Goal: Task Accomplishment & Management: Use online tool/utility

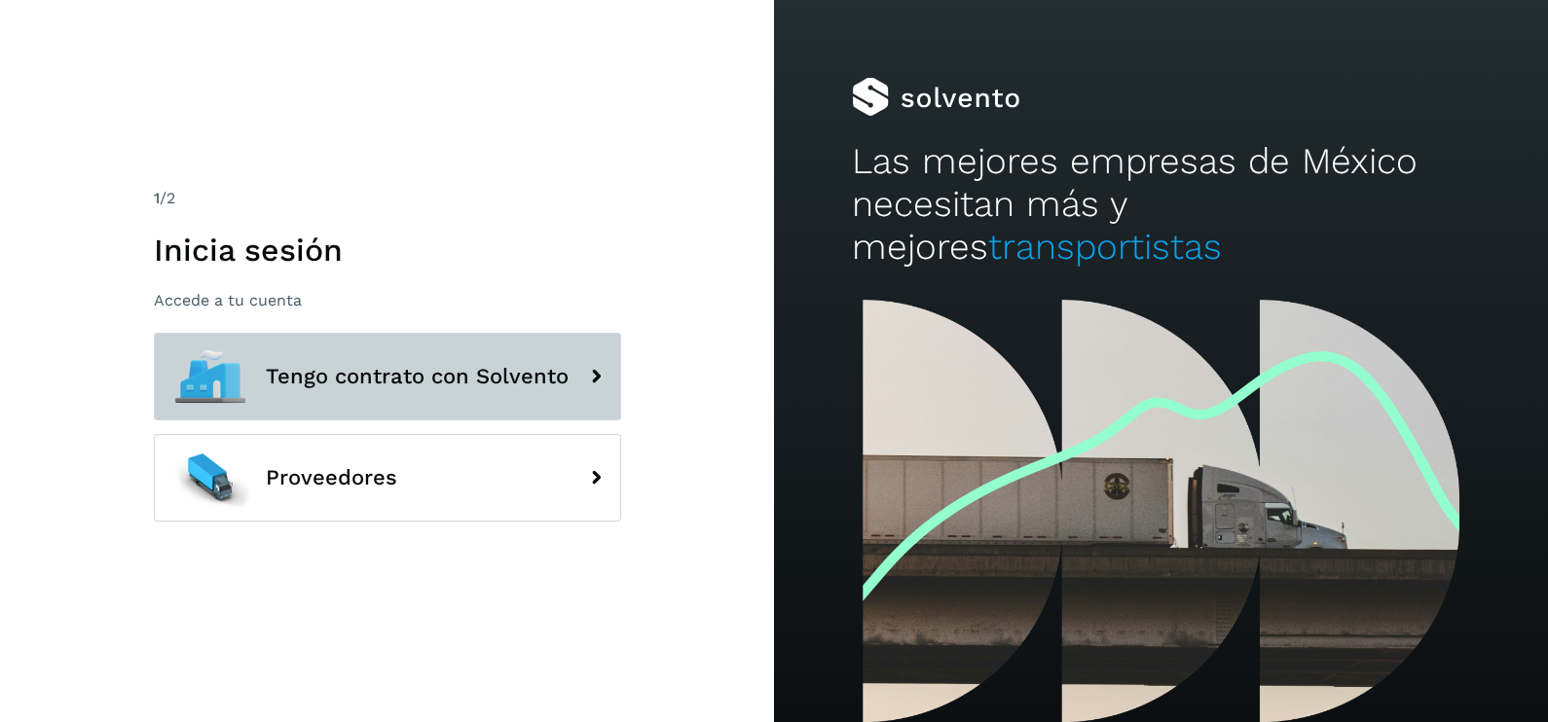
click at [226, 365] on div at bounding box center [210, 377] width 88 height 88
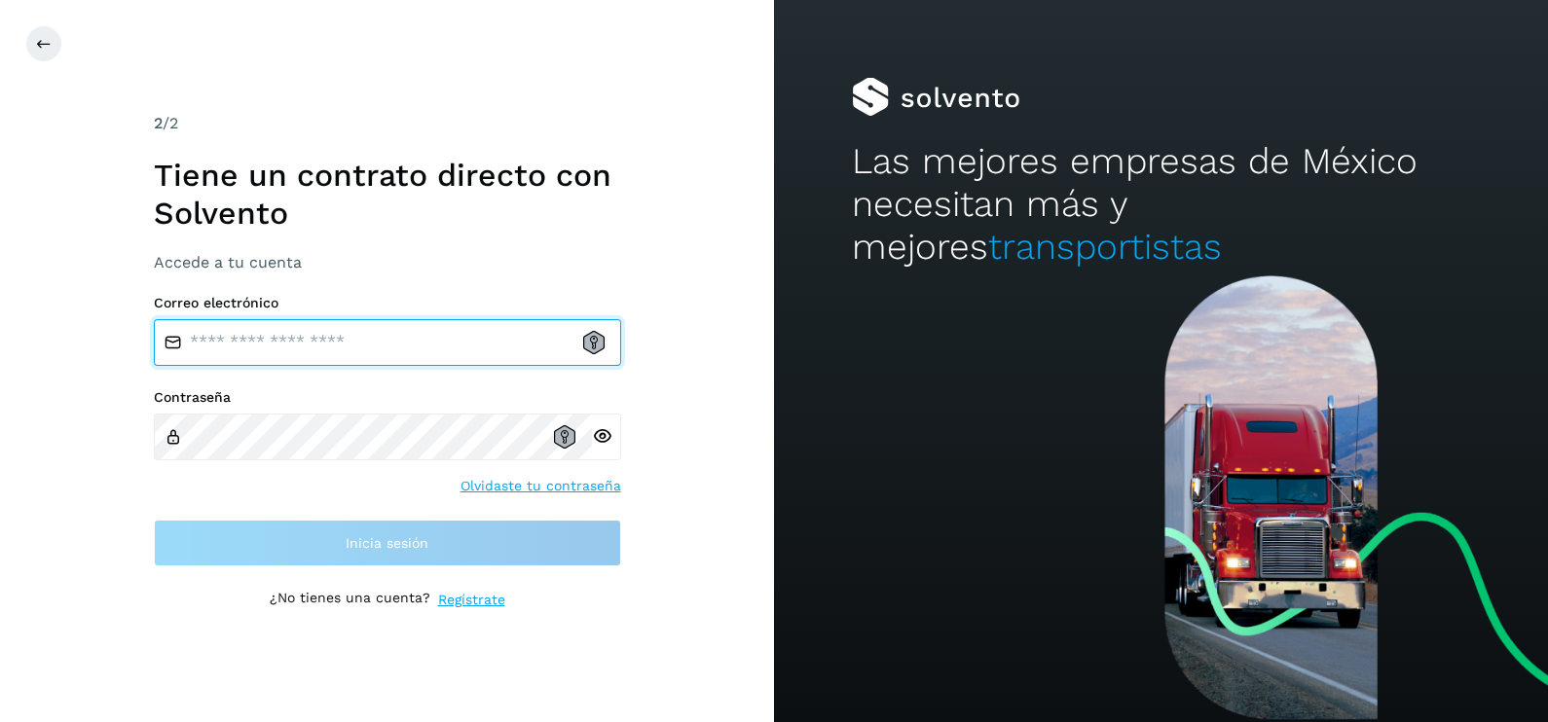
type input "**********"
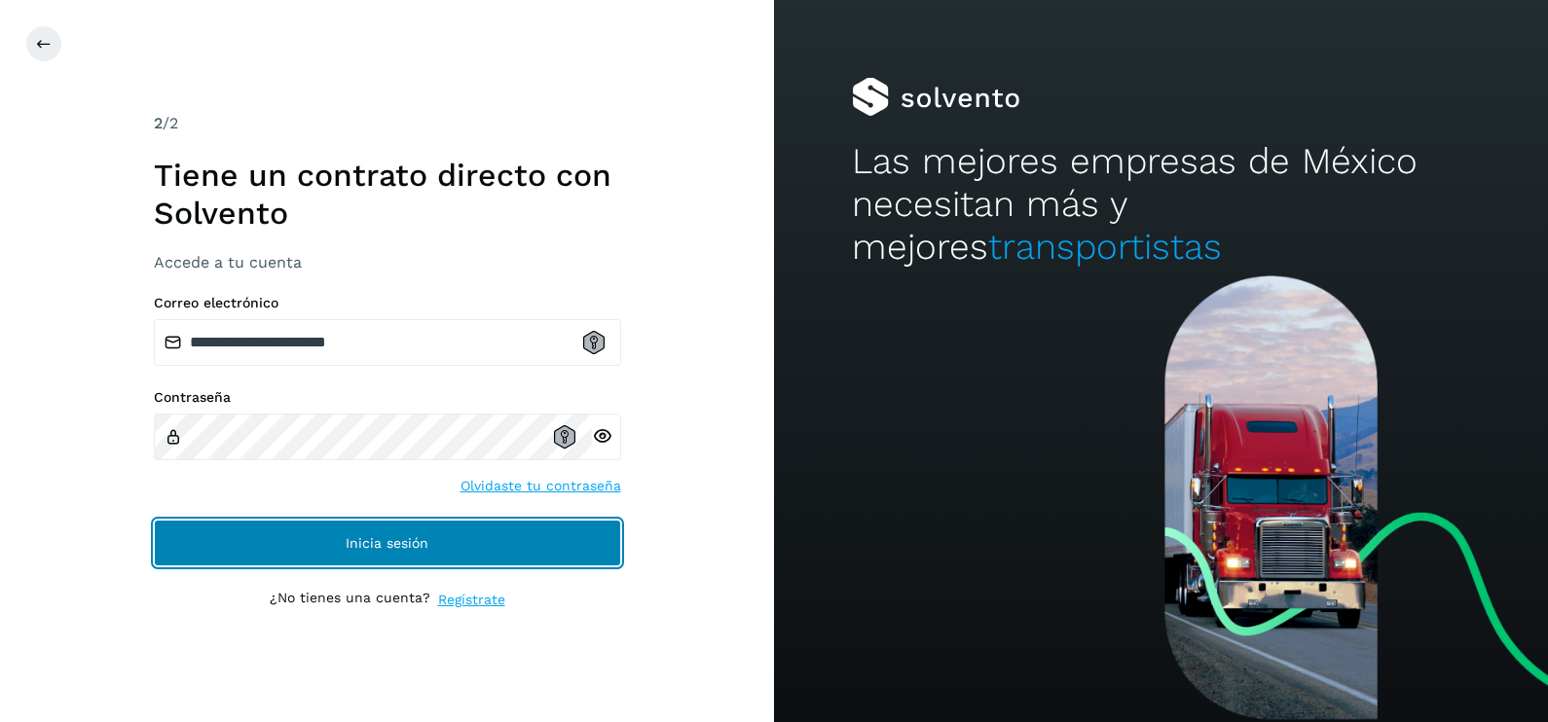
click at [380, 543] on span "Inicia sesión" at bounding box center [387, 543] width 83 height 14
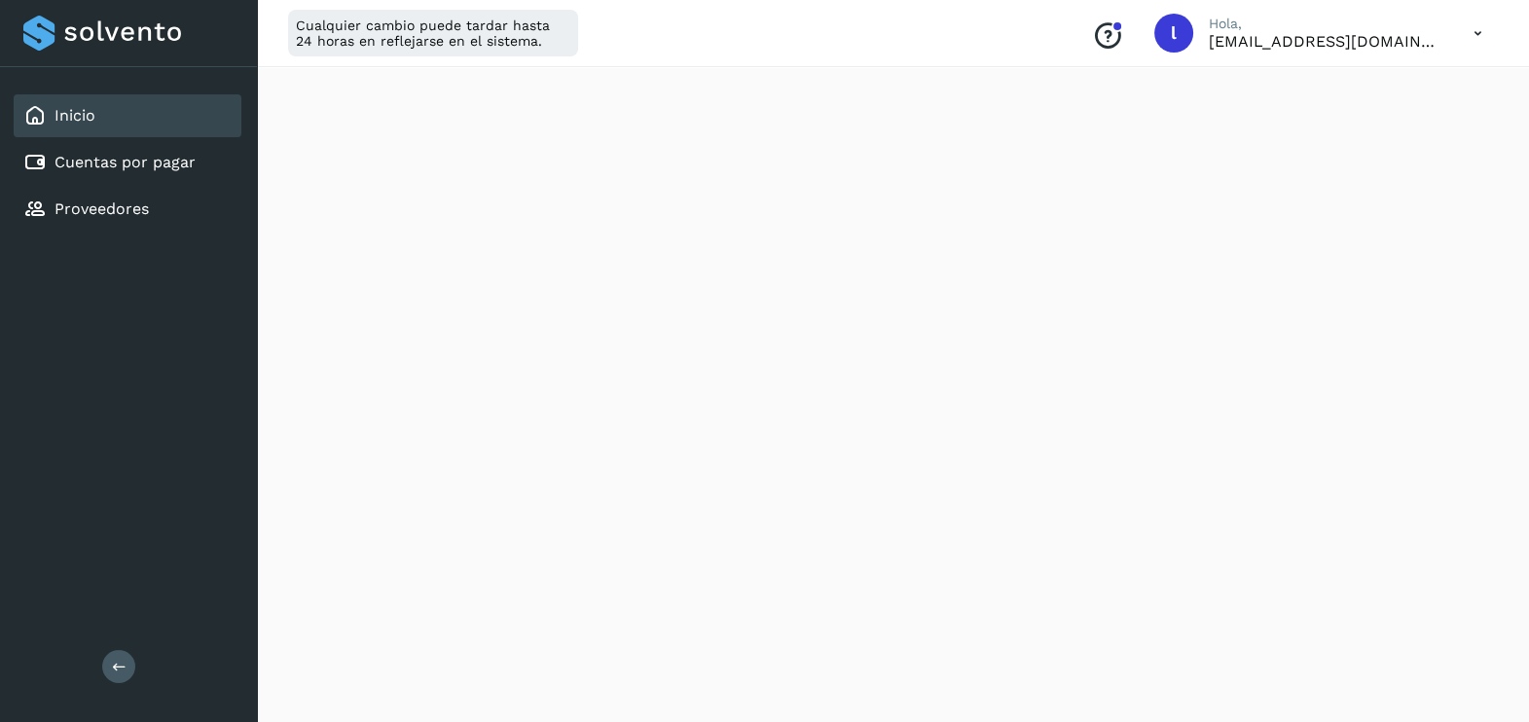
scroll to position [360, 0]
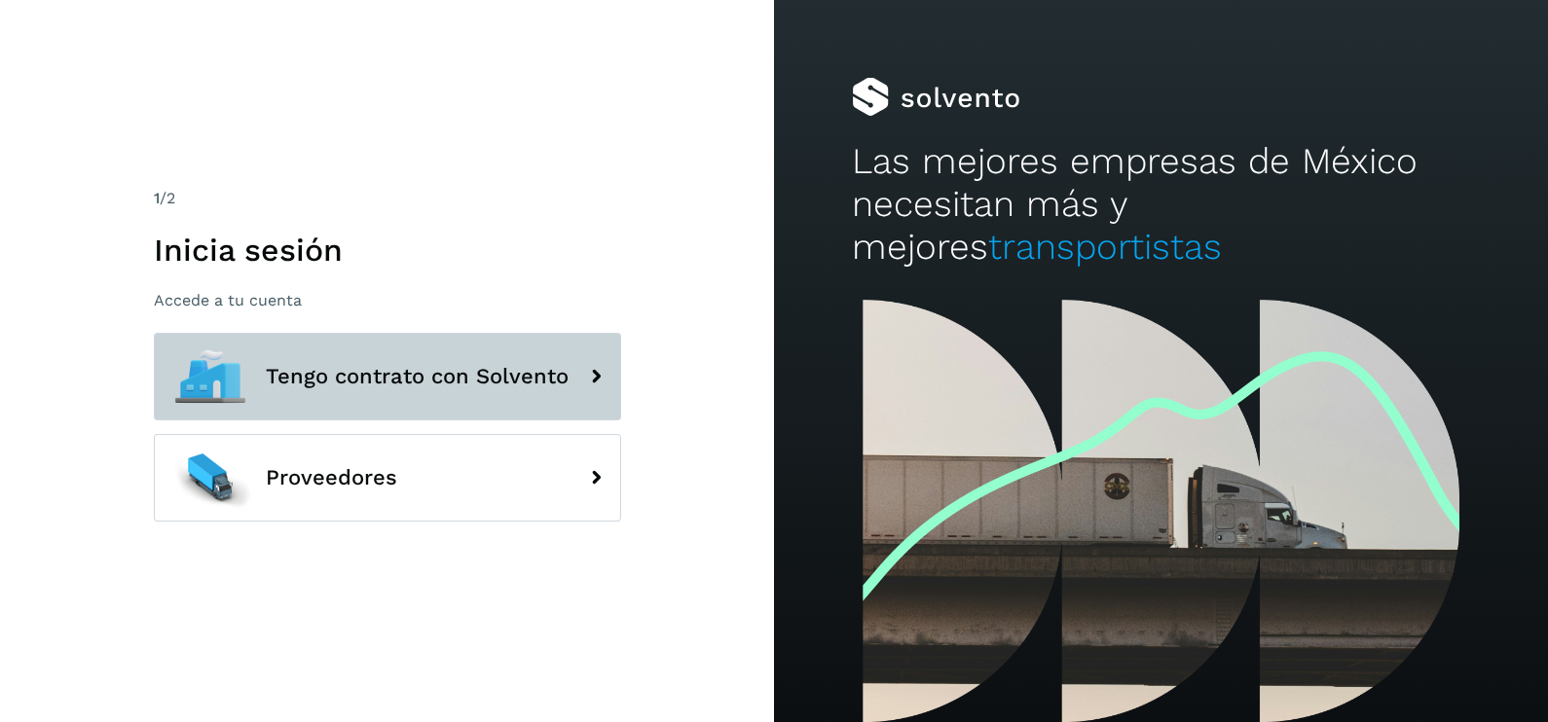
click at [414, 374] on span "Tengo contrato con Solvento" at bounding box center [417, 376] width 303 height 23
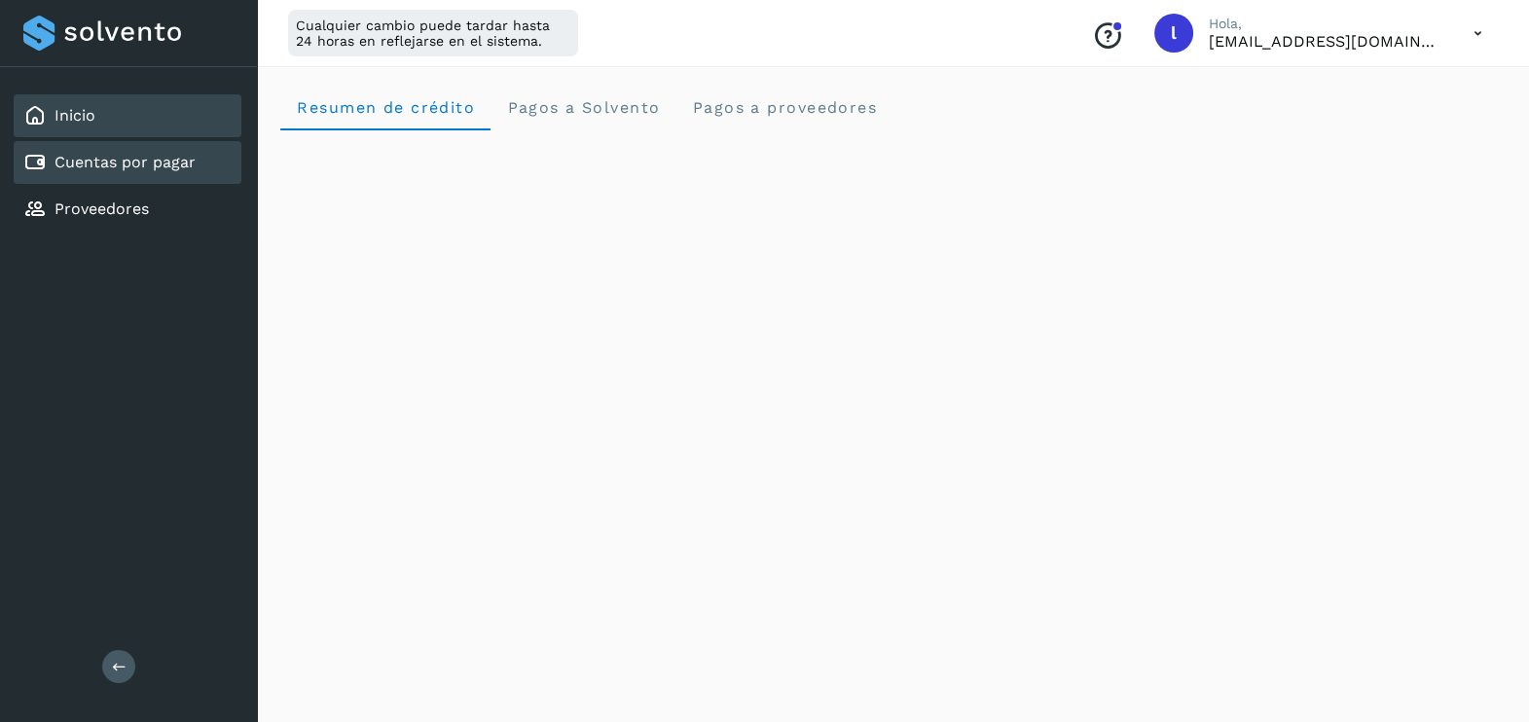
click at [127, 166] on link "Cuentas por pagar" at bounding box center [125, 162] width 141 height 18
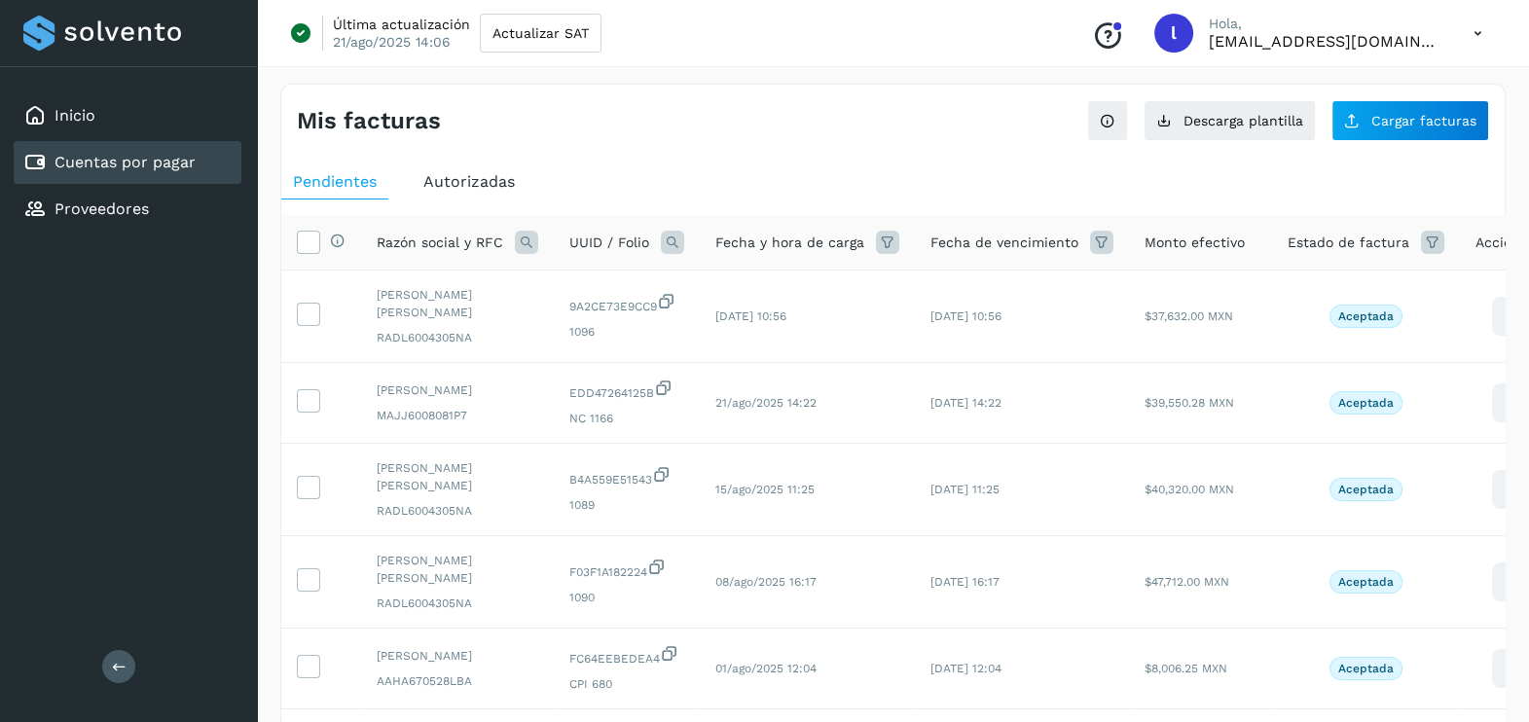
click at [467, 178] on span "Autorizadas" at bounding box center [469, 181] width 92 height 18
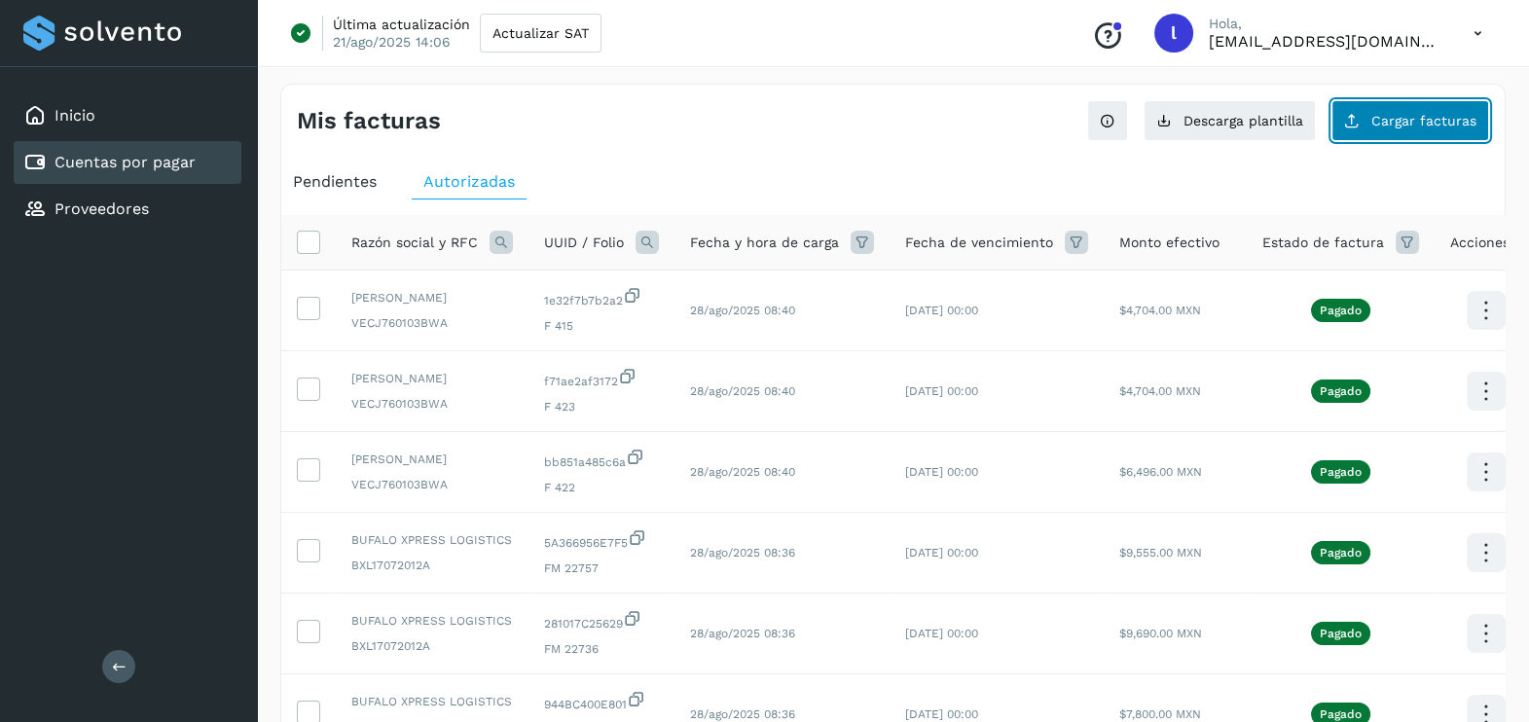
click at [1358, 131] on button "Cargar facturas" at bounding box center [1411, 120] width 158 height 41
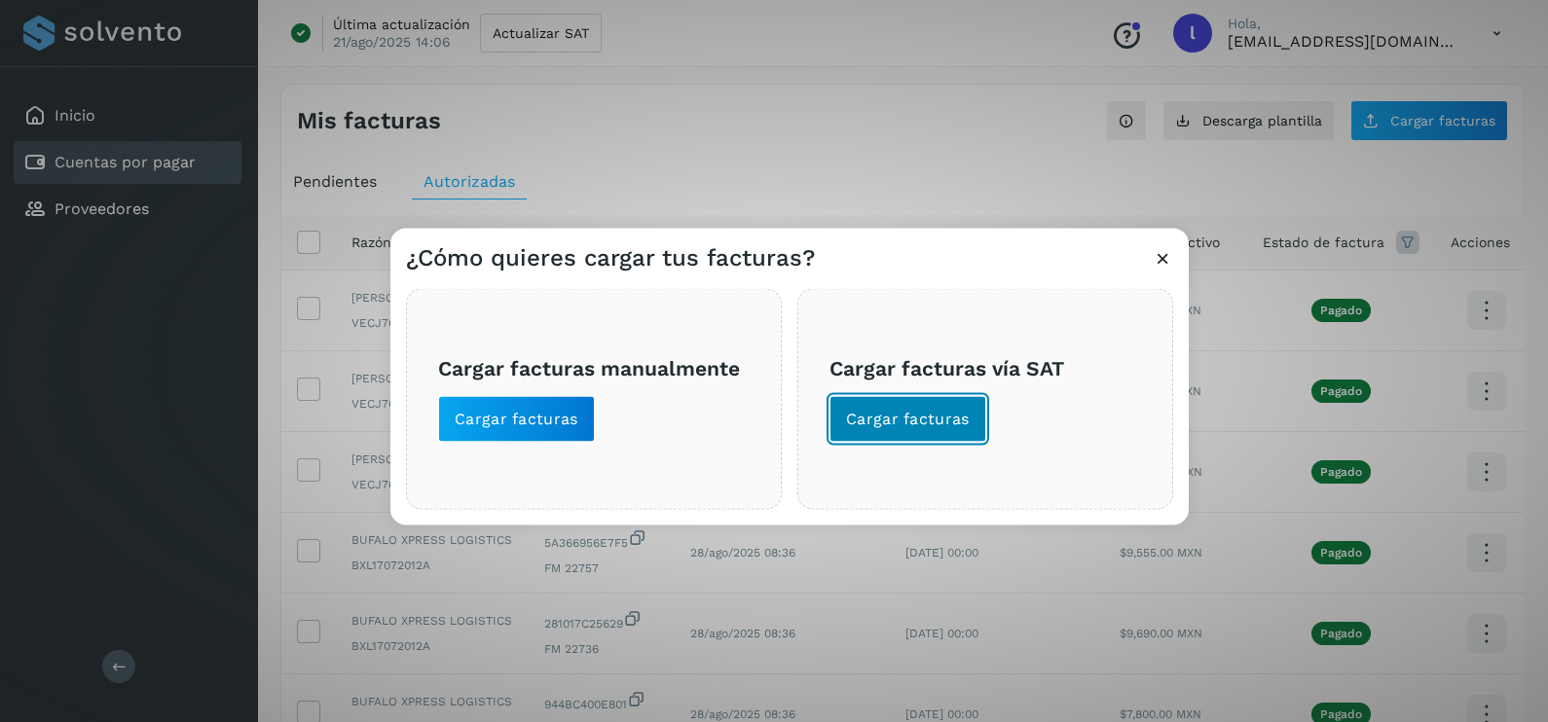
click at [880, 435] on button "Cargar facturas" at bounding box center [907, 419] width 157 height 47
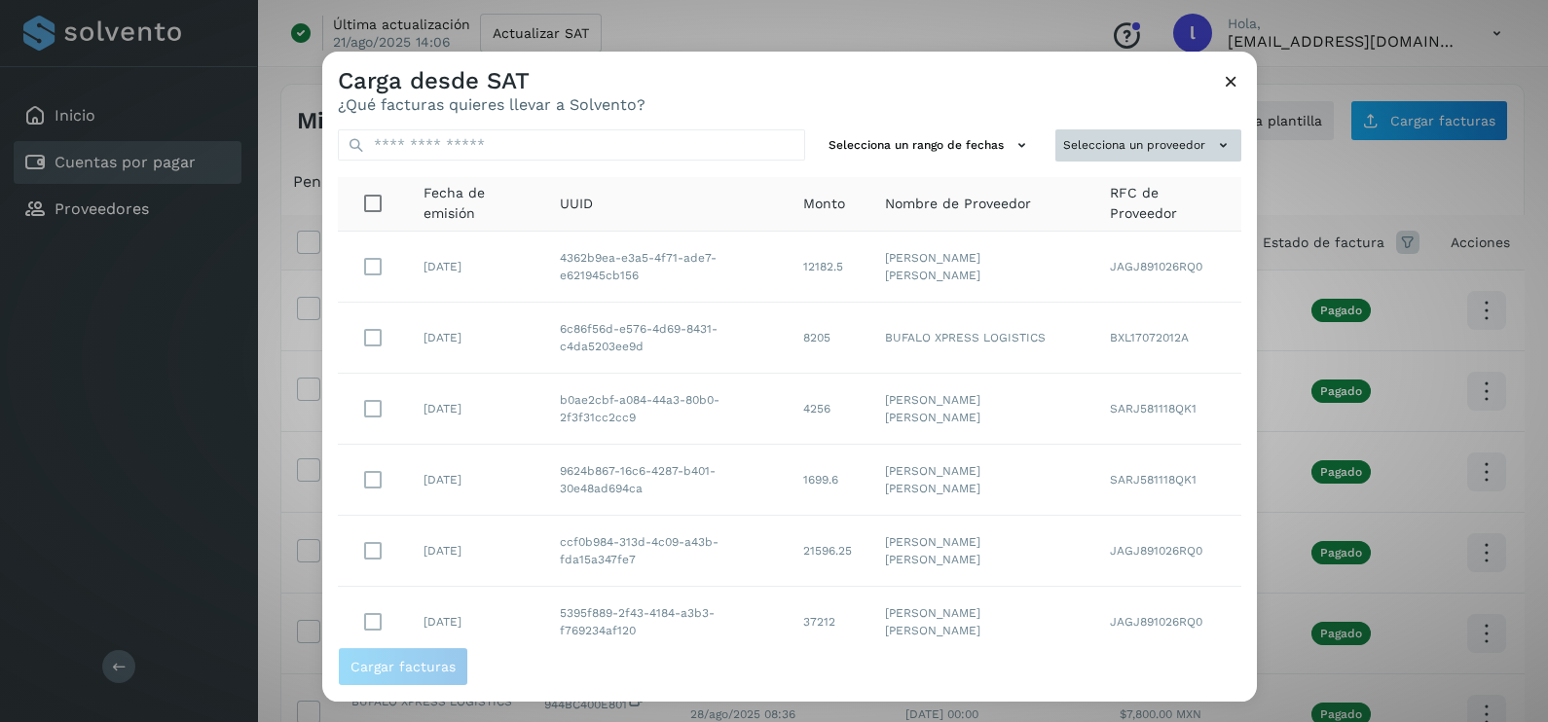
click at [1101, 142] on button "Selecciona un proveedor" at bounding box center [1148, 145] width 186 height 32
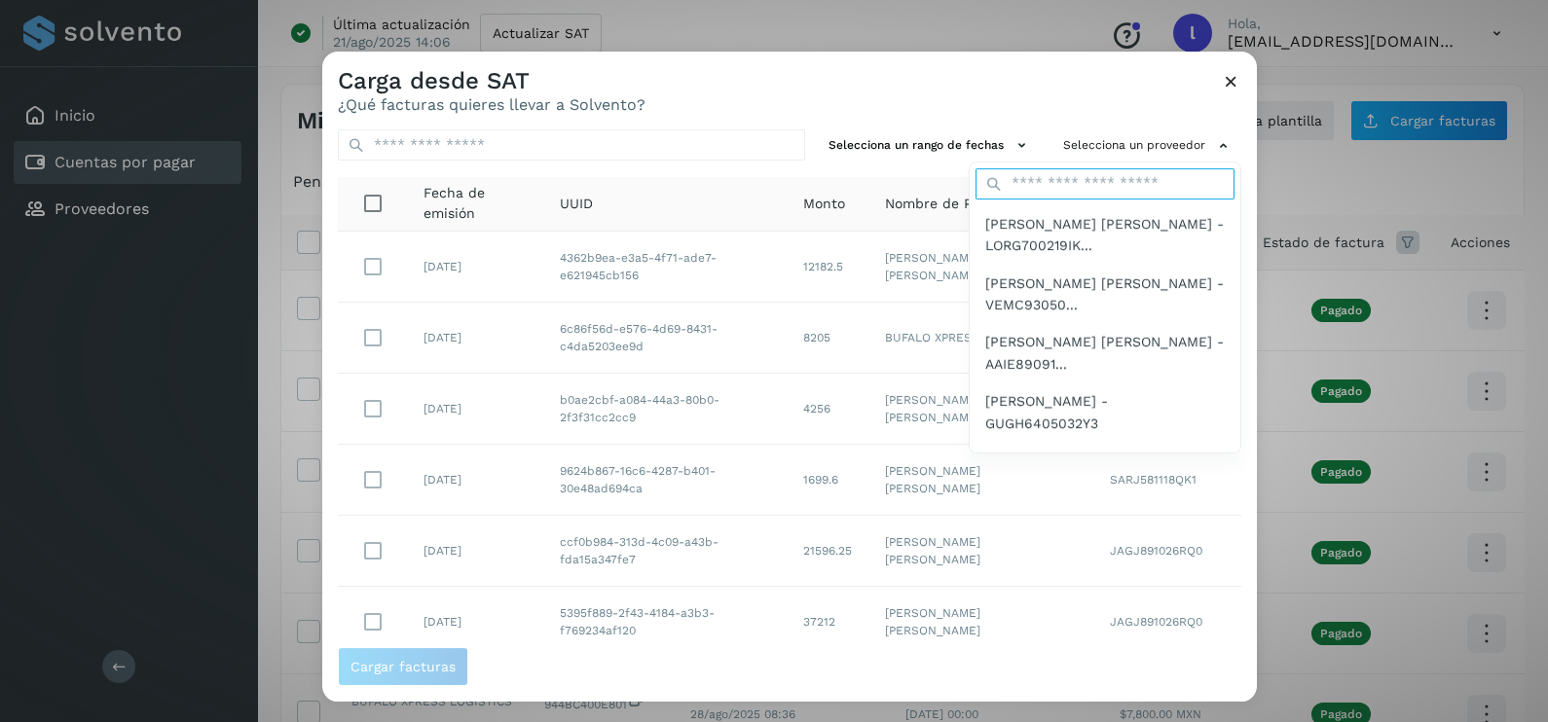
click at [1055, 177] on input "text" at bounding box center [1104, 183] width 259 height 31
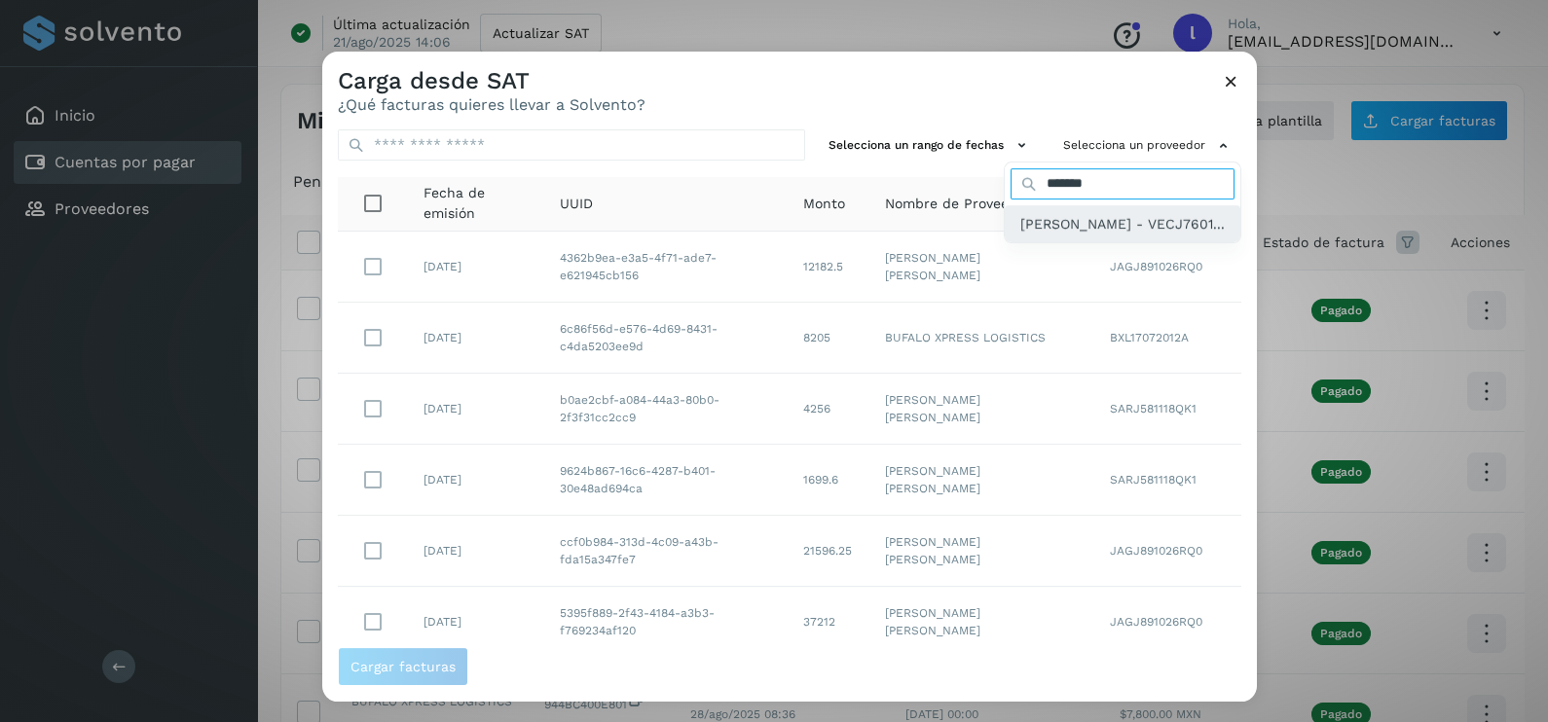
type input "*******"
click at [1043, 224] on span "JORGE ROBERTO VENTURA CACEROS - VECJ7601..." at bounding box center [1122, 223] width 204 height 21
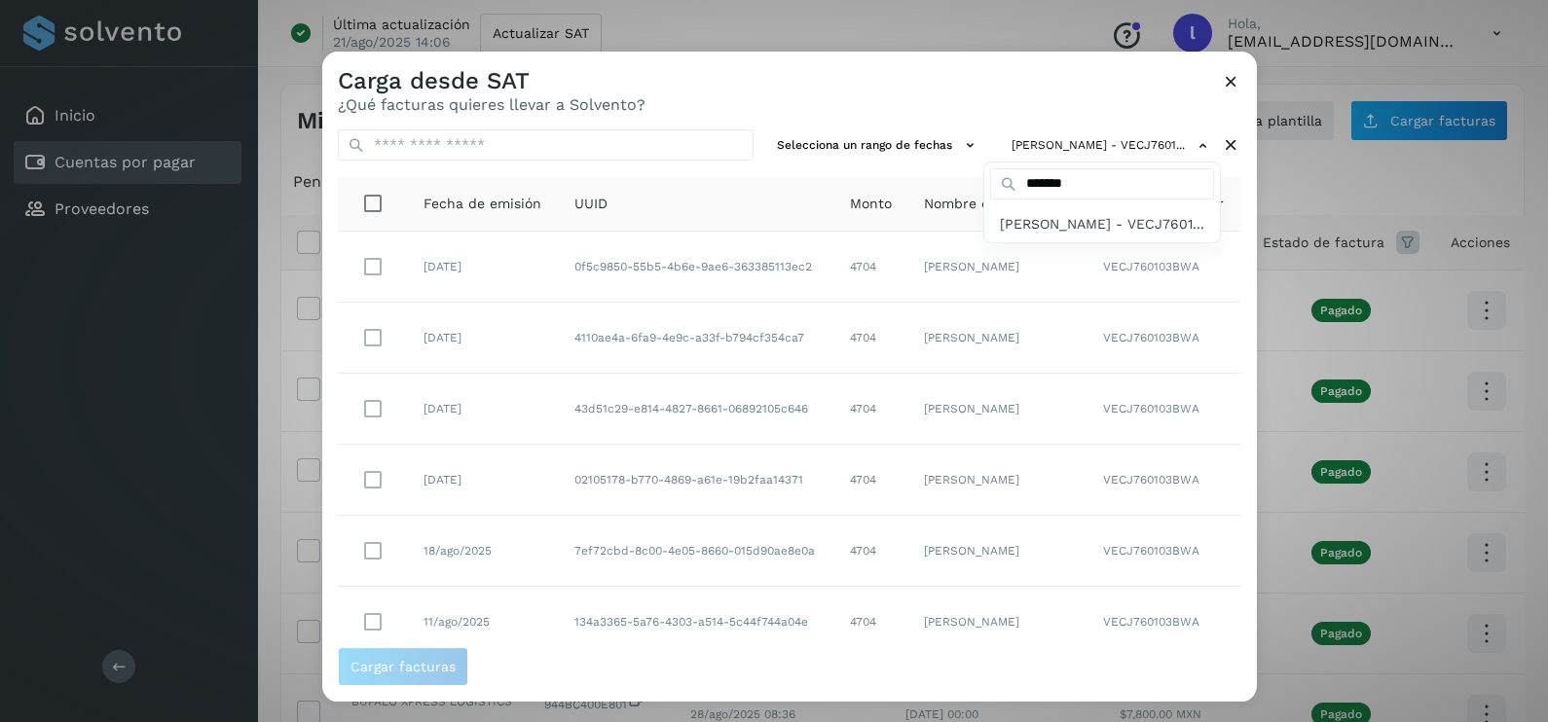
click at [839, 90] on div at bounding box center [1096, 413] width 1548 height 722
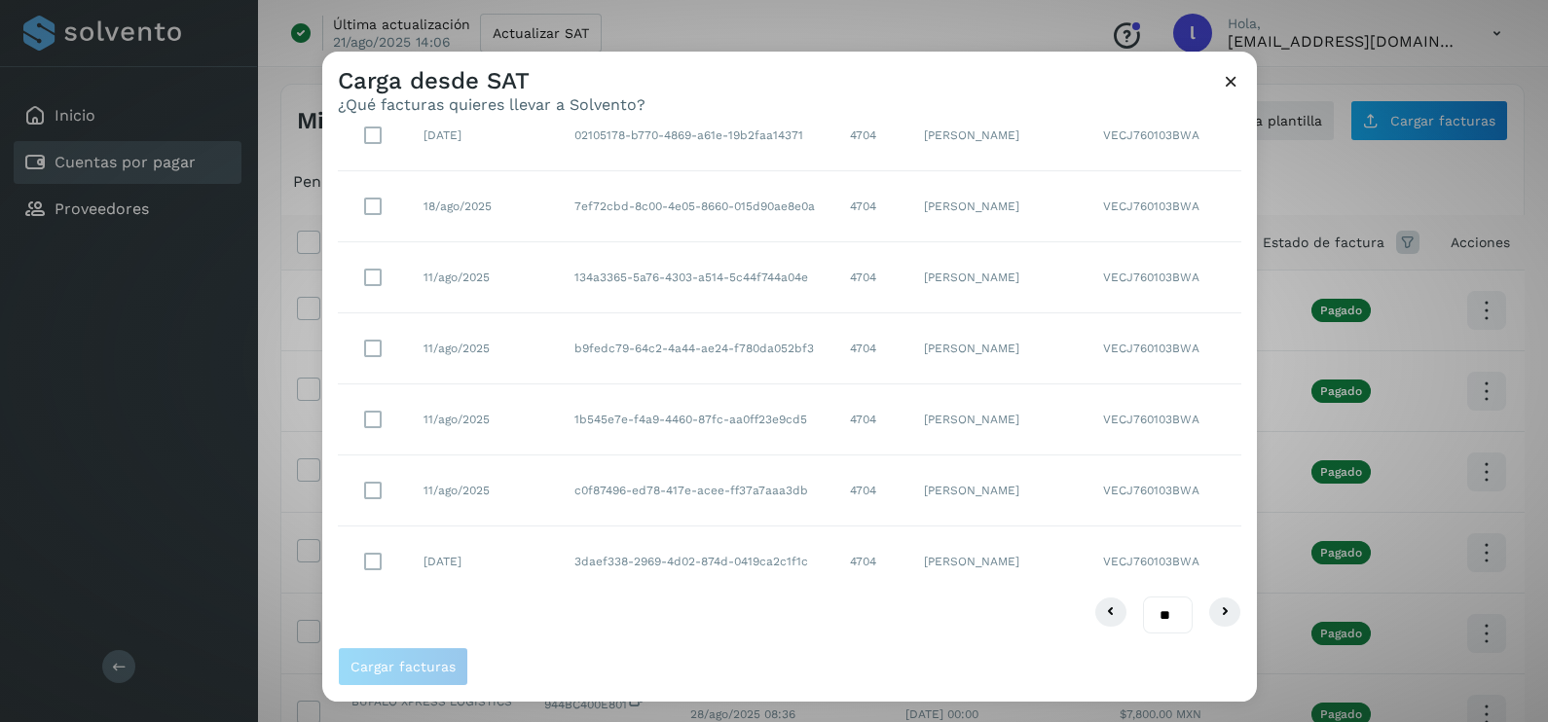
click at [1155, 620] on select "** ** **" at bounding box center [1168, 616] width 50 height 38
select select "**"
click at [1143, 597] on select "** ** **" at bounding box center [1168, 616] width 50 height 38
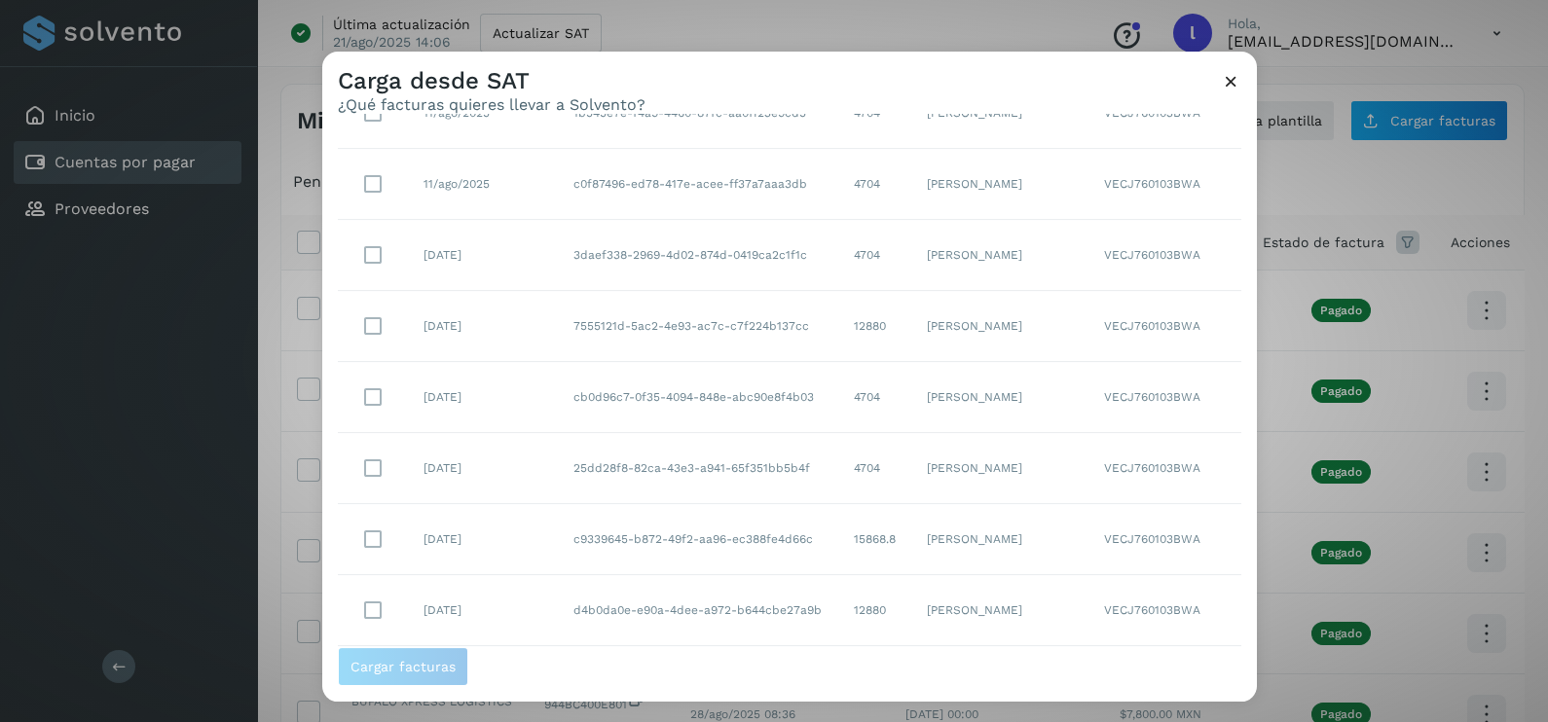
scroll to position [982, 0]
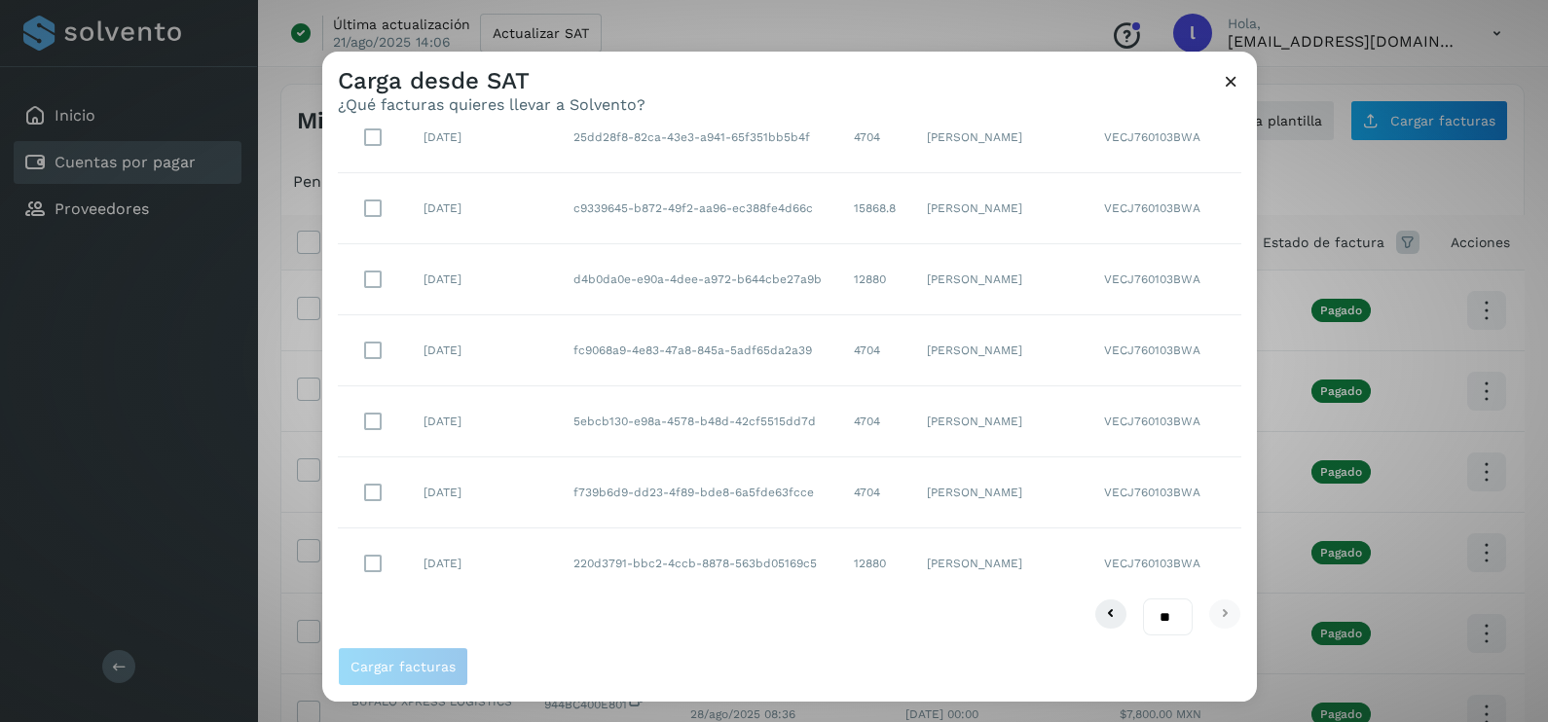
click at [1232, 63] on div "Carga desde SAT ¿Qué facturas quieres llevar a Solvento?" at bounding box center [789, 83] width 935 height 62
click at [1229, 79] on icon at bounding box center [1231, 81] width 20 height 20
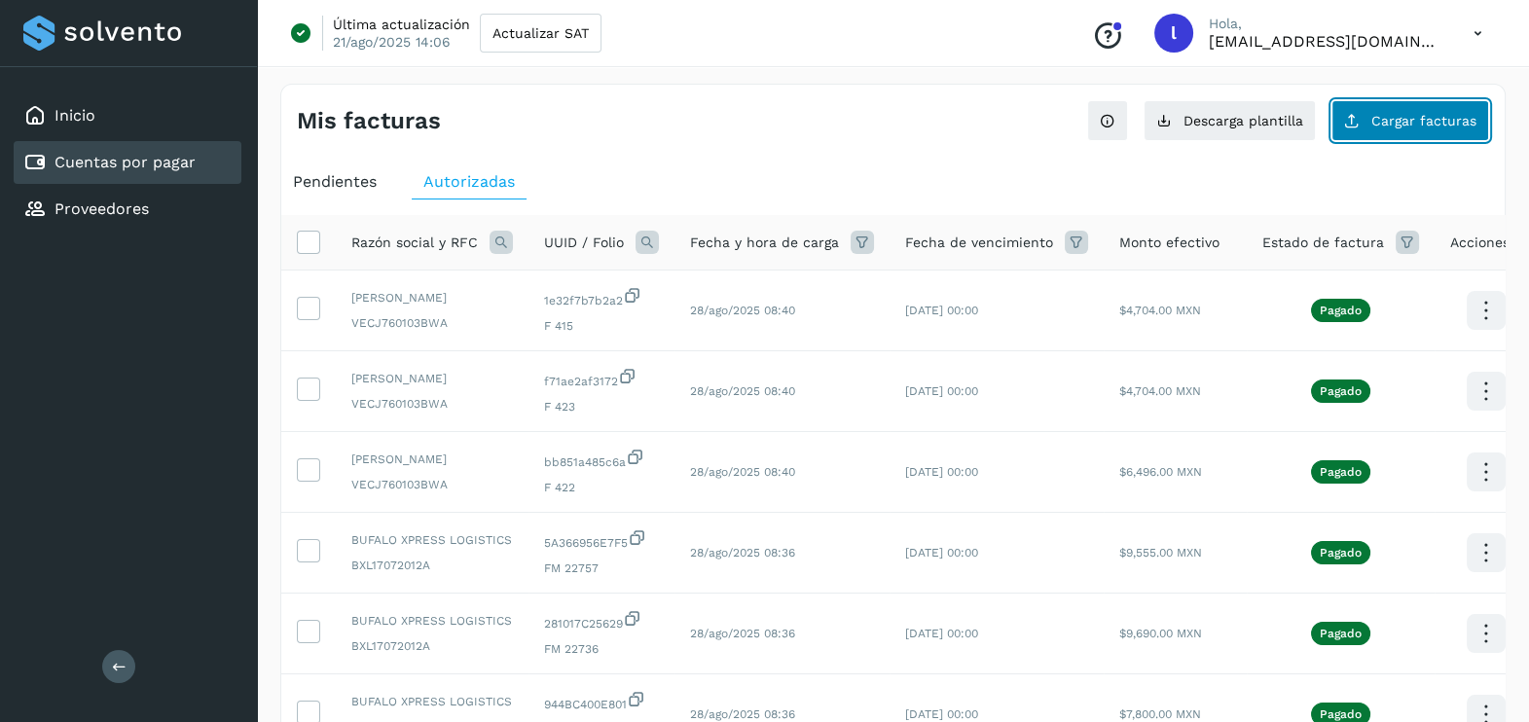
click at [1368, 111] on button "Cargar facturas" at bounding box center [1411, 120] width 158 height 41
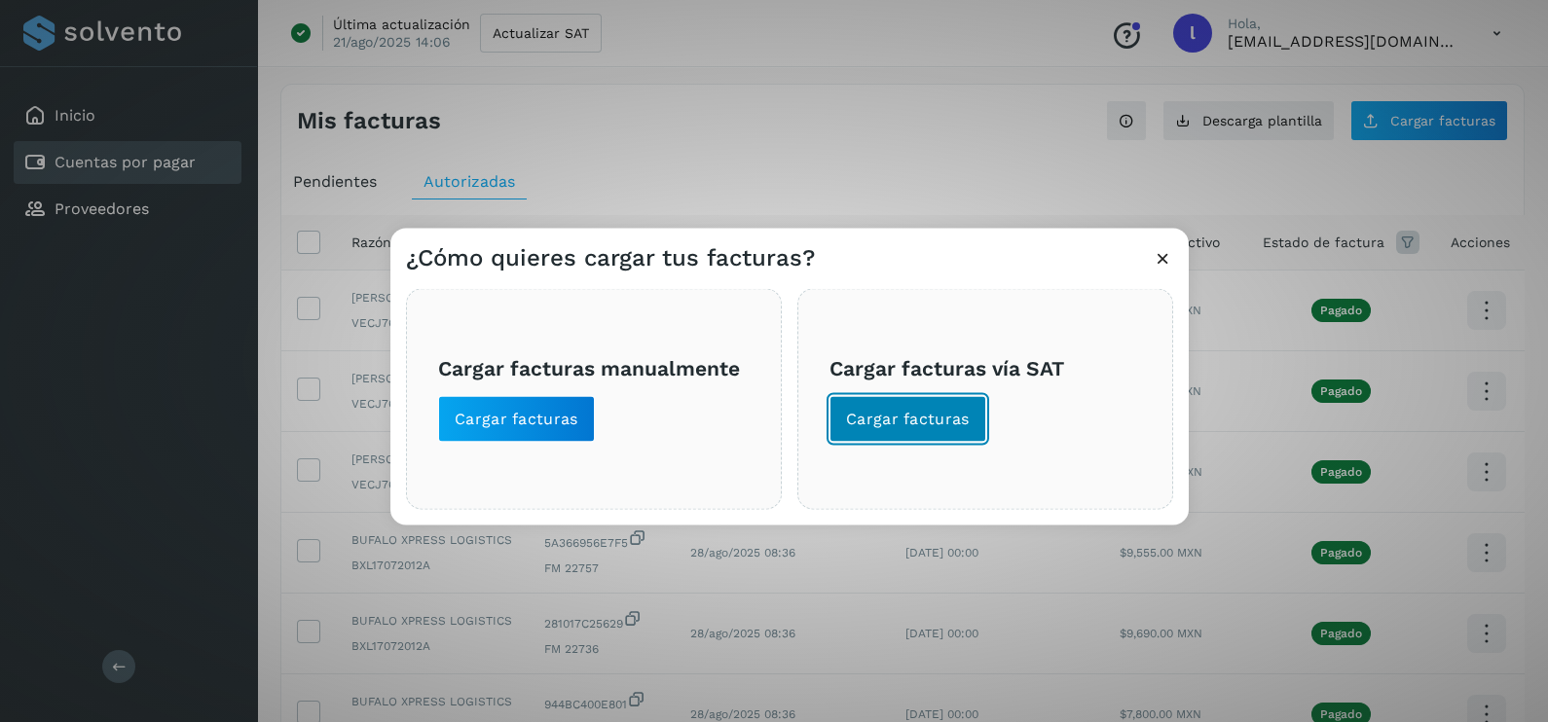
click at [927, 437] on button "Cargar facturas" at bounding box center [907, 419] width 157 height 47
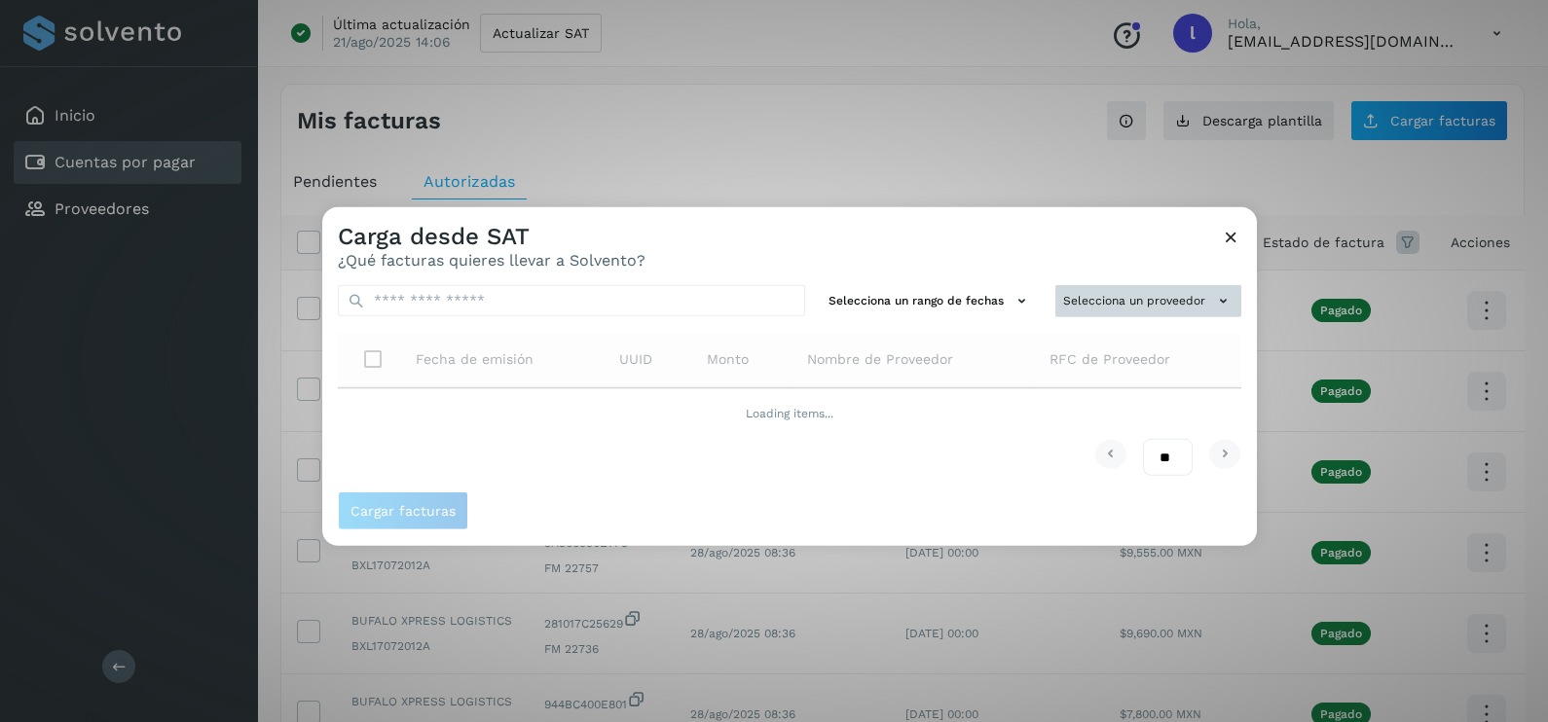
click at [1111, 289] on button "Selecciona un proveedor" at bounding box center [1148, 301] width 186 height 32
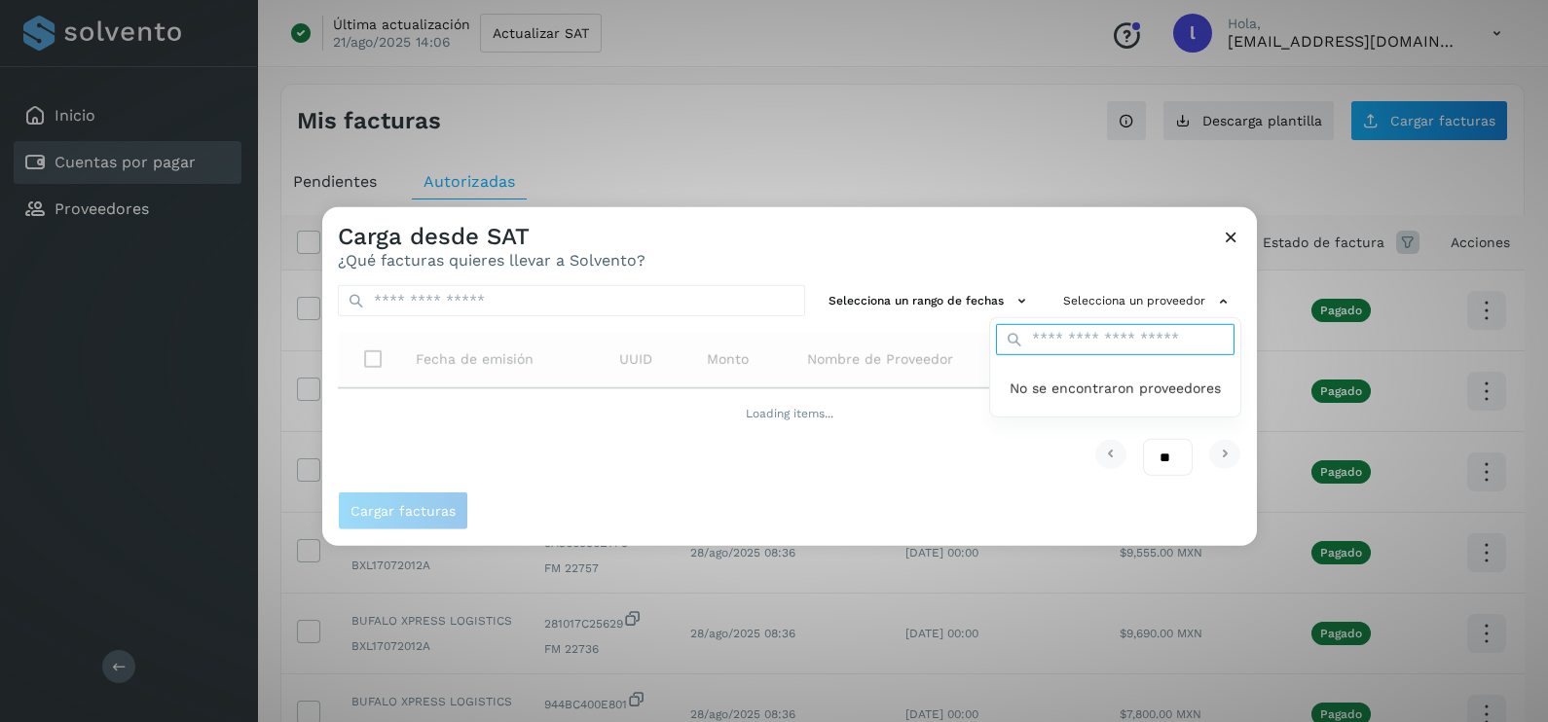
click at [1086, 341] on input "text" at bounding box center [1115, 339] width 238 height 31
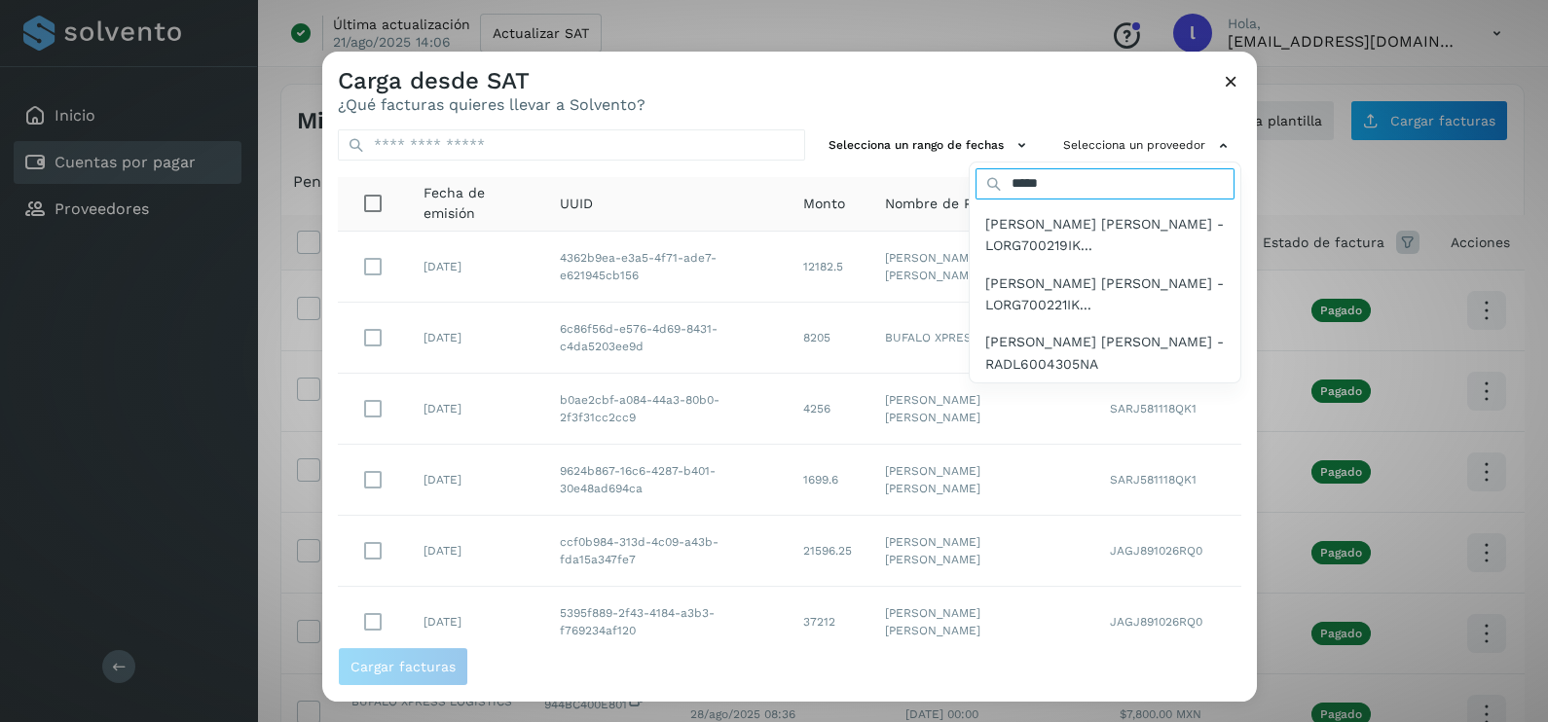
type input "*****"
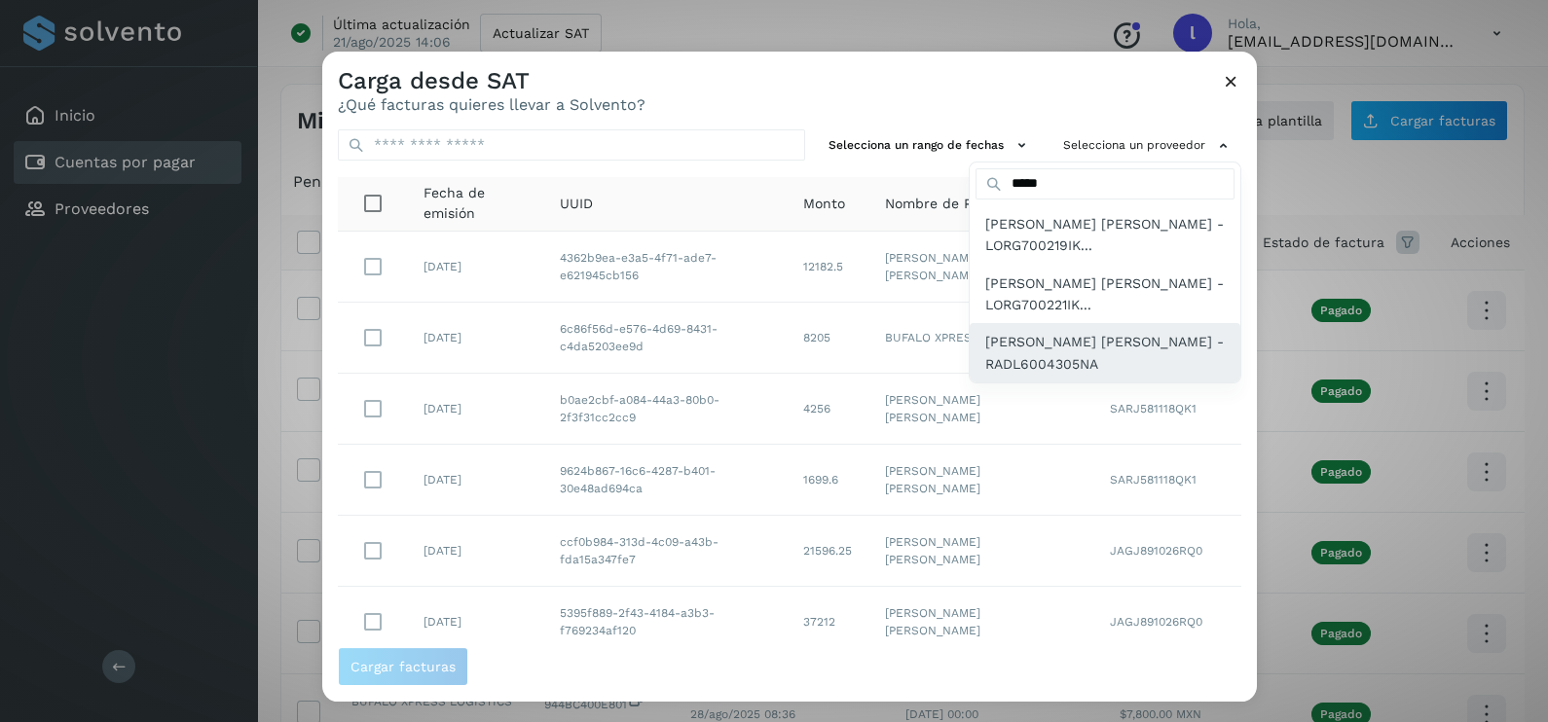
click at [1086, 341] on span "JOSE LUIS RAMOS DIAZ - RADL6004305NA" at bounding box center [1104, 353] width 239 height 44
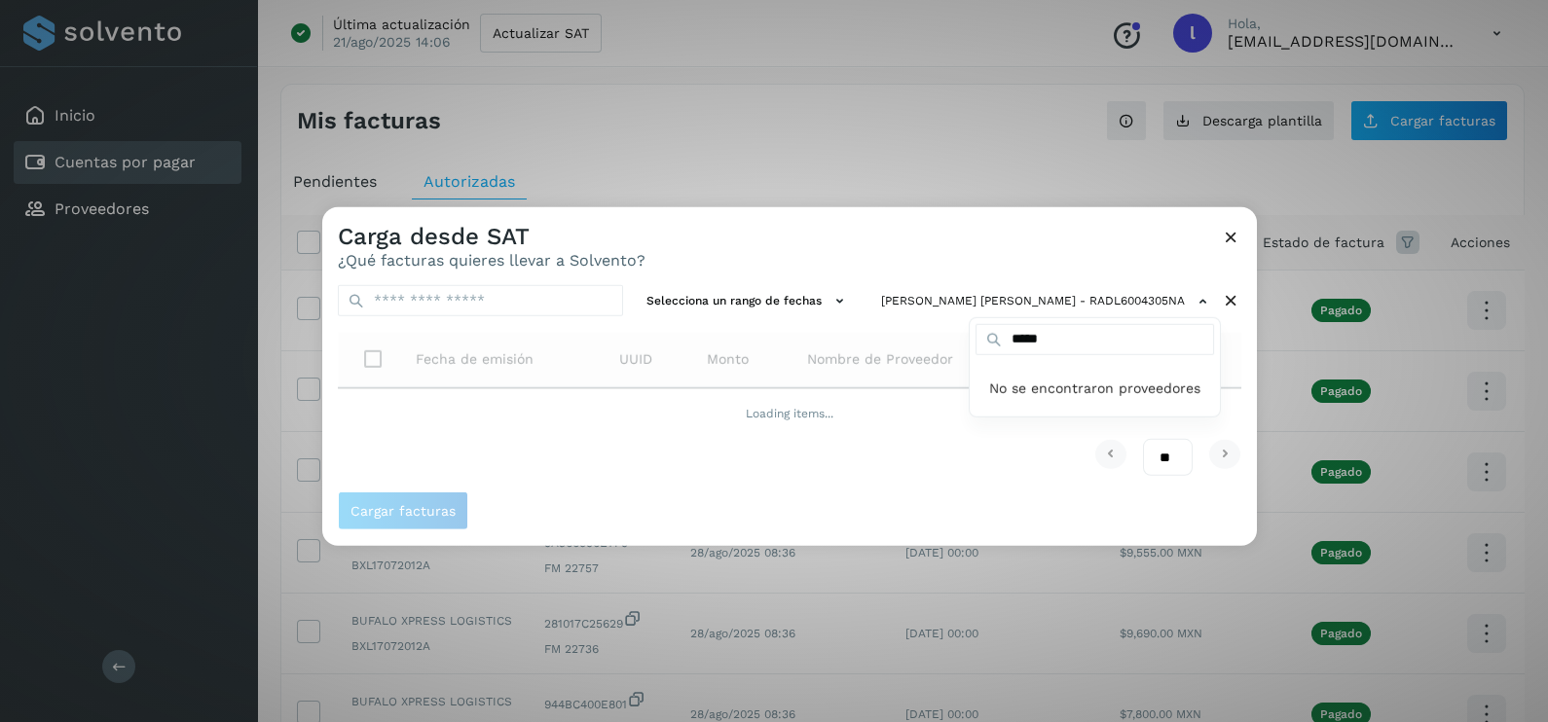
click at [842, 240] on div at bounding box center [1096, 568] width 1548 height 722
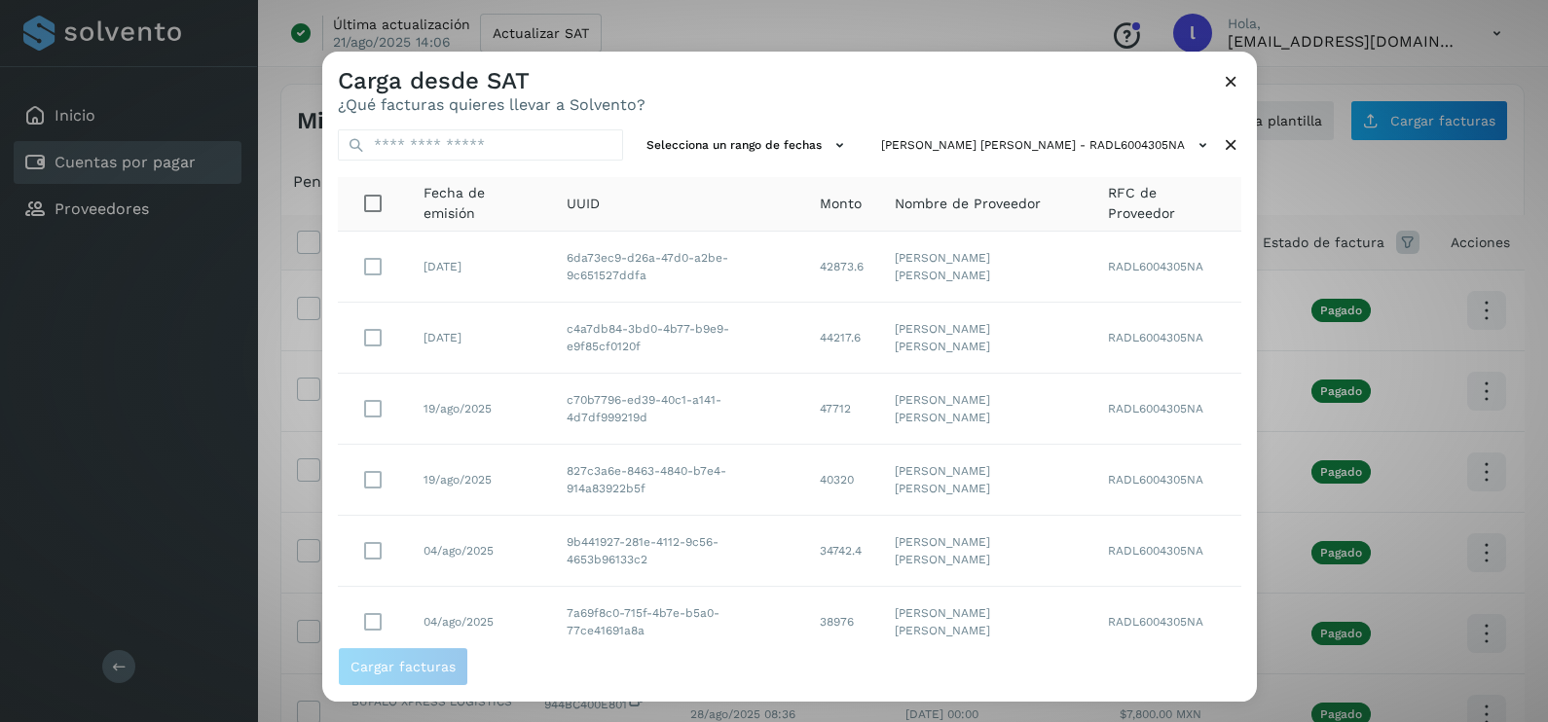
scroll to position [131, 0]
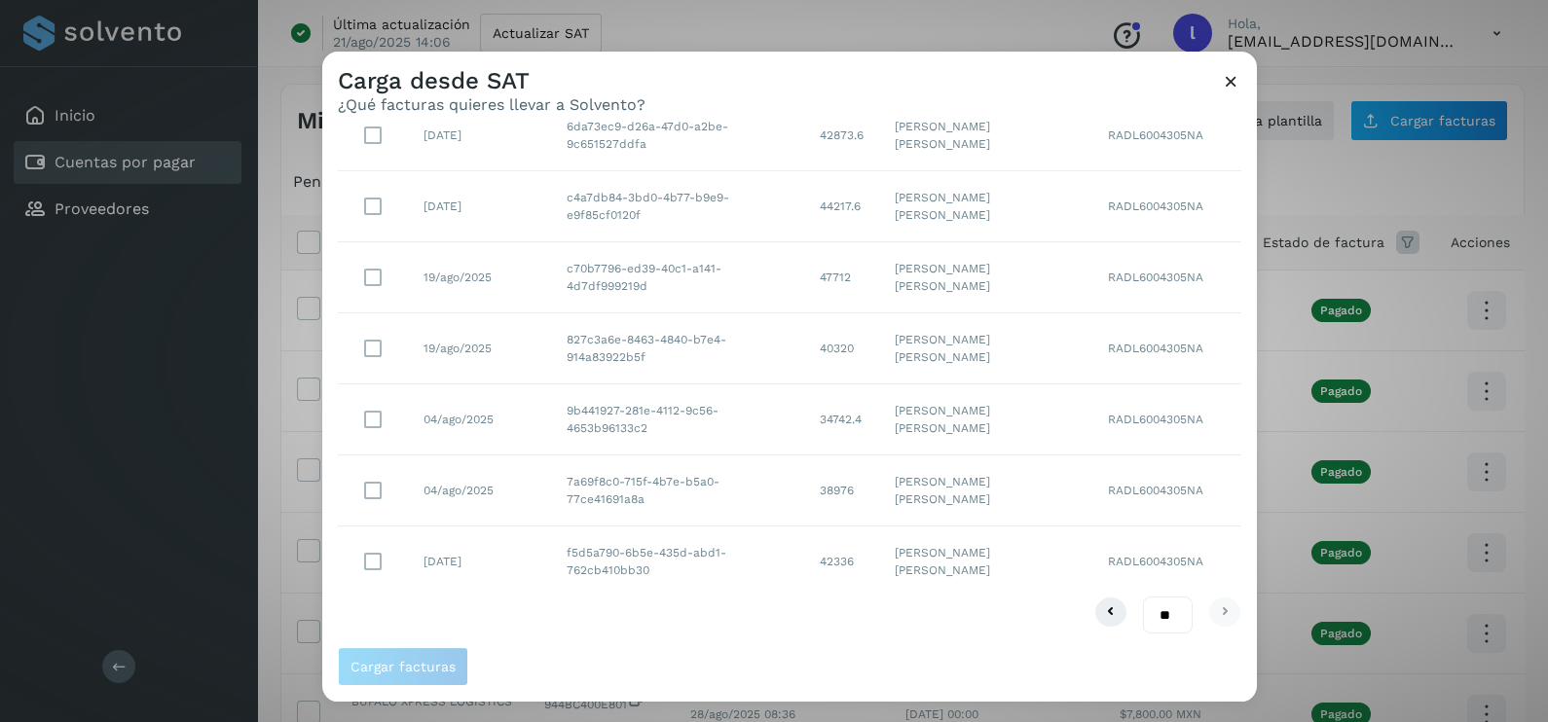
click at [842, 552] on td "42336" at bounding box center [841, 562] width 75 height 70
click at [468, 556] on td "21/jul/2025" at bounding box center [479, 562] width 143 height 70
click at [415, 678] on button "Cargar facturas" at bounding box center [403, 666] width 130 height 39
click at [398, 672] on span "Cargar facturas" at bounding box center [402, 667] width 105 height 14
click at [386, 652] on button "Cargar facturas" at bounding box center [403, 666] width 130 height 39
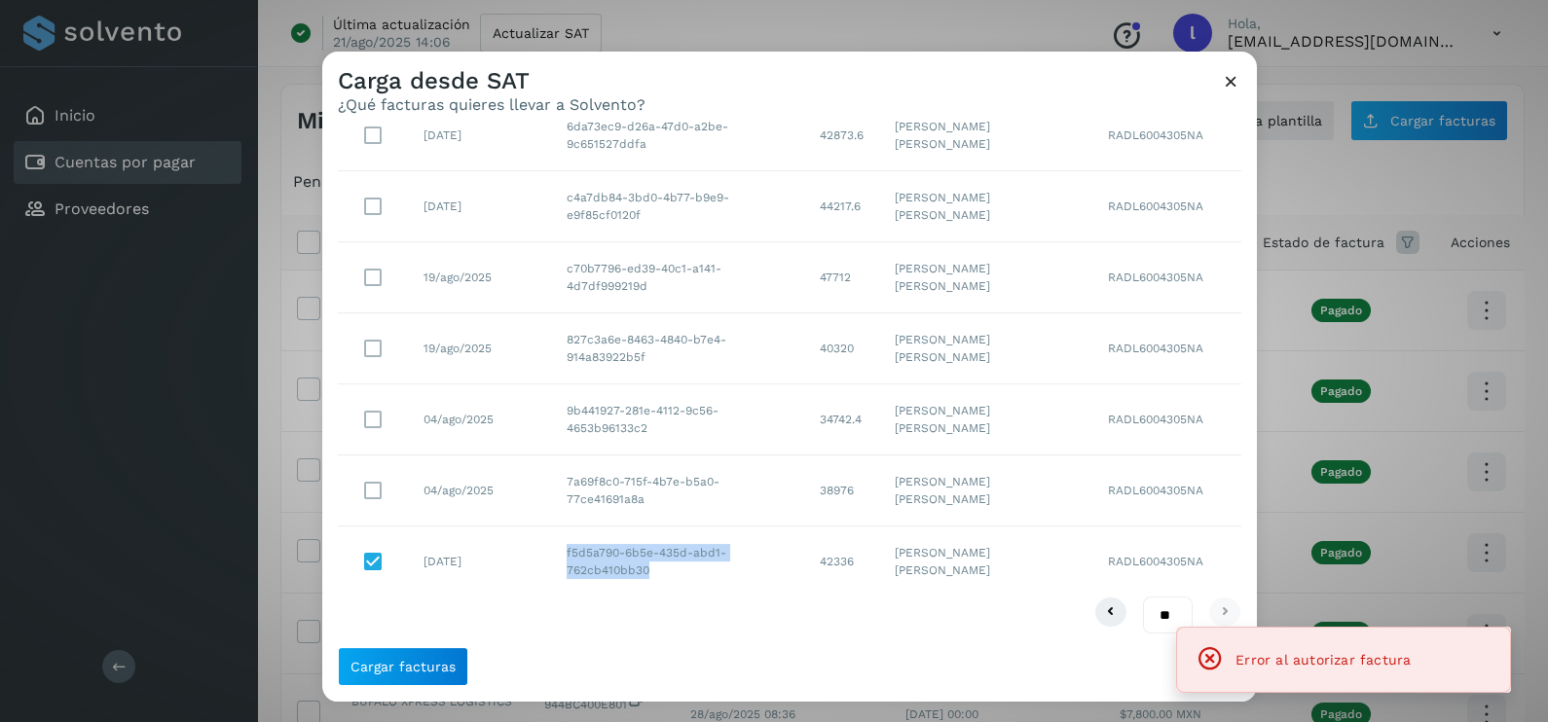
drag, startPoint x: 663, startPoint y: 566, endPoint x: 563, endPoint y: 535, distance: 104.7
click at [563, 535] on td "f5d5a790-6b5e-435d-abd1-762cb410bb30" at bounding box center [677, 562] width 253 height 70
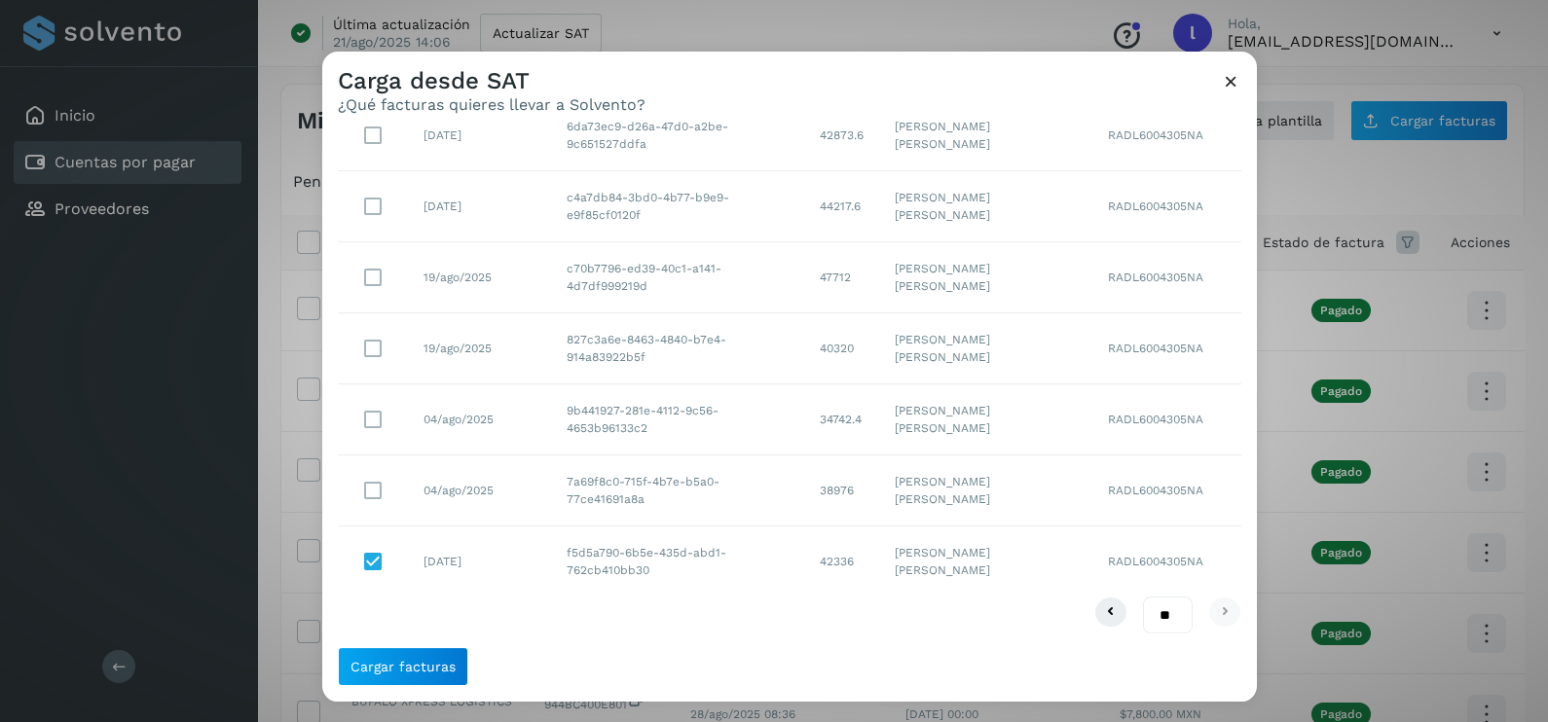
drag, startPoint x: 563, startPoint y: 535, endPoint x: 738, endPoint y: 642, distance: 205.4
click at [738, 642] on div "Selecciona un rango de fechas JOSE LUIS RAMOS DIAZ - RADL6004305NA Fecha de emi…" at bounding box center [789, 380] width 935 height 533
click at [1232, 71] on icon at bounding box center [1231, 81] width 20 height 20
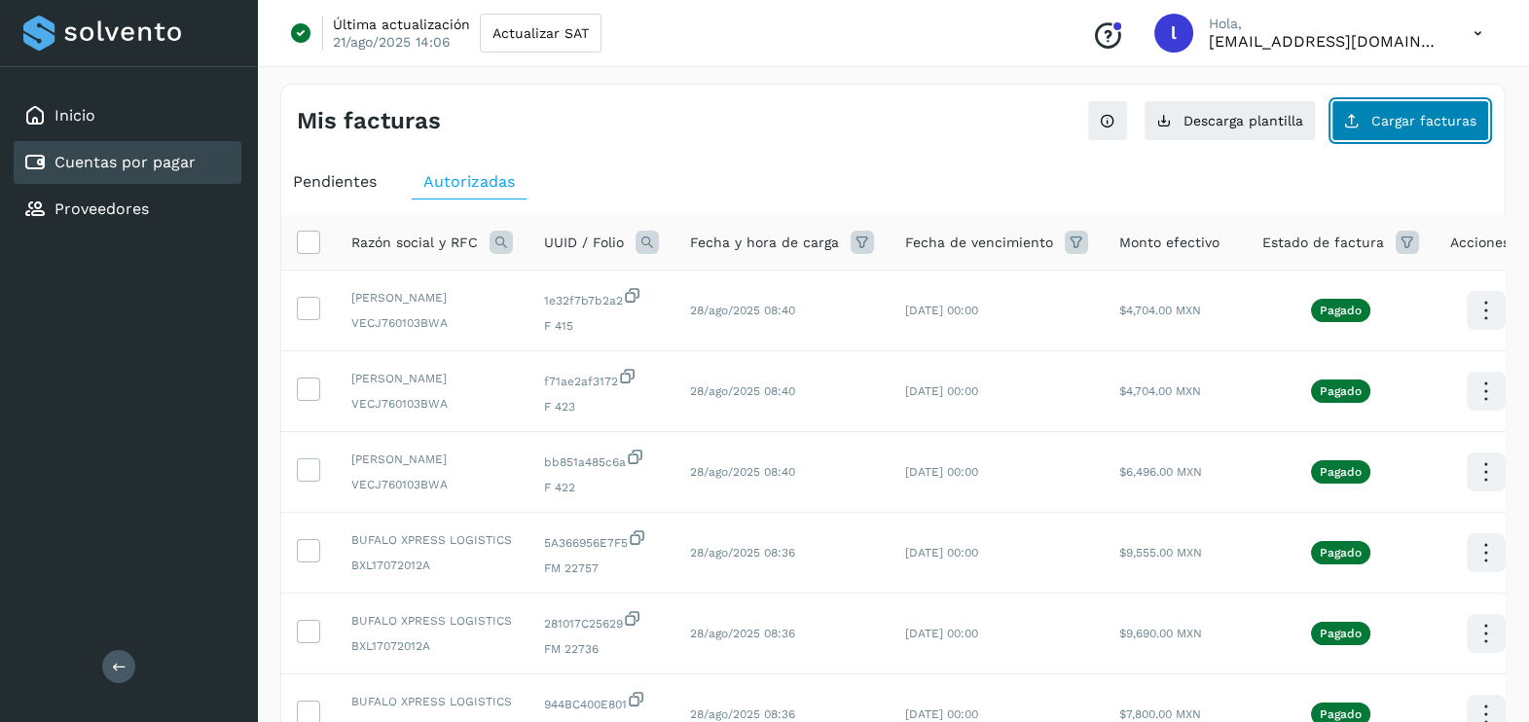
click at [1365, 115] on button "Cargar facturas" at bounding box center [1411, 120] width 158 height 41
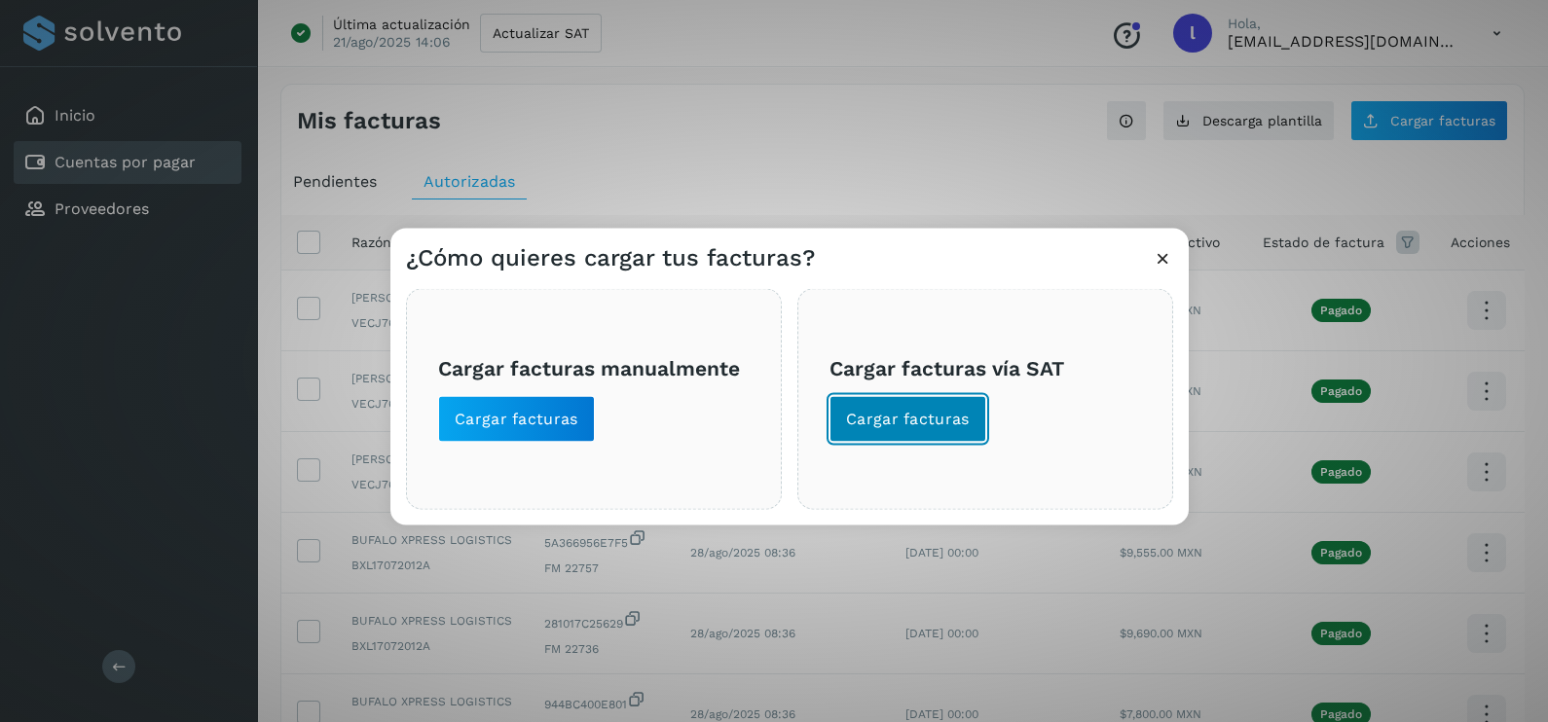
click at [896, 434] on button "Cargar facturas" at bounding box center [907, 419] width 157 height 47
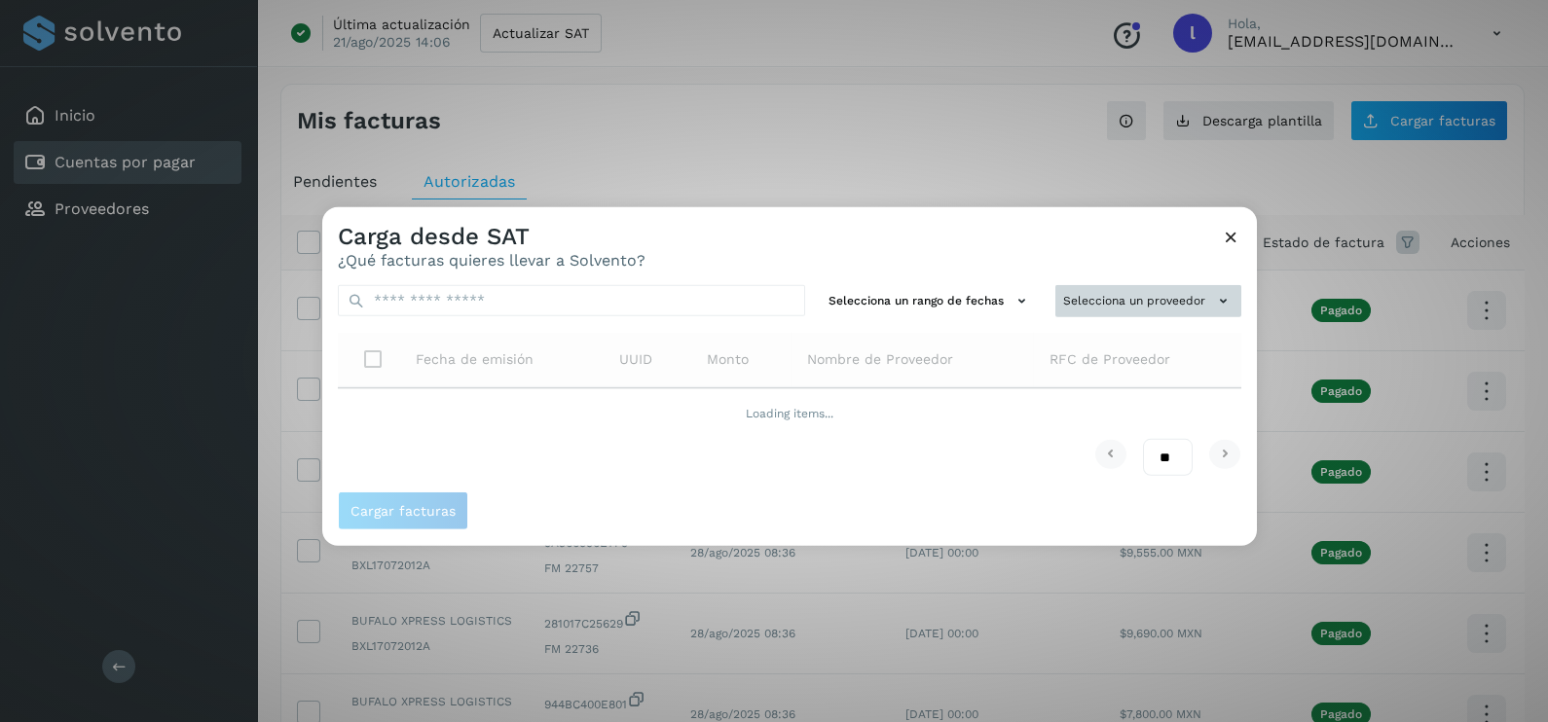
click at [1105, 302] on button "Selecciona un proveedor" at bounding box center [1148, 301] width 186 height 32
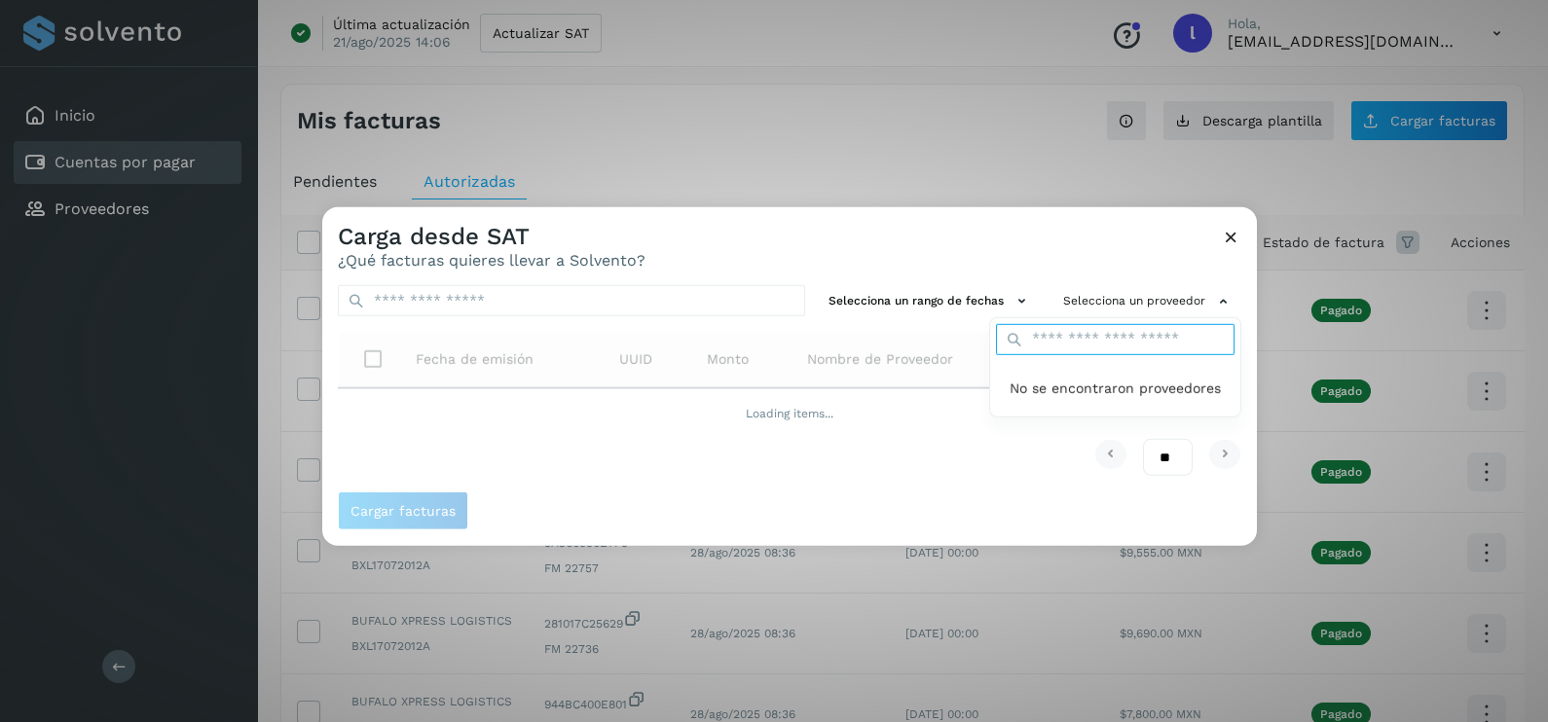
click at [1064, 348] on input "text" at bounding box center [1115, 339] width 238 height 31
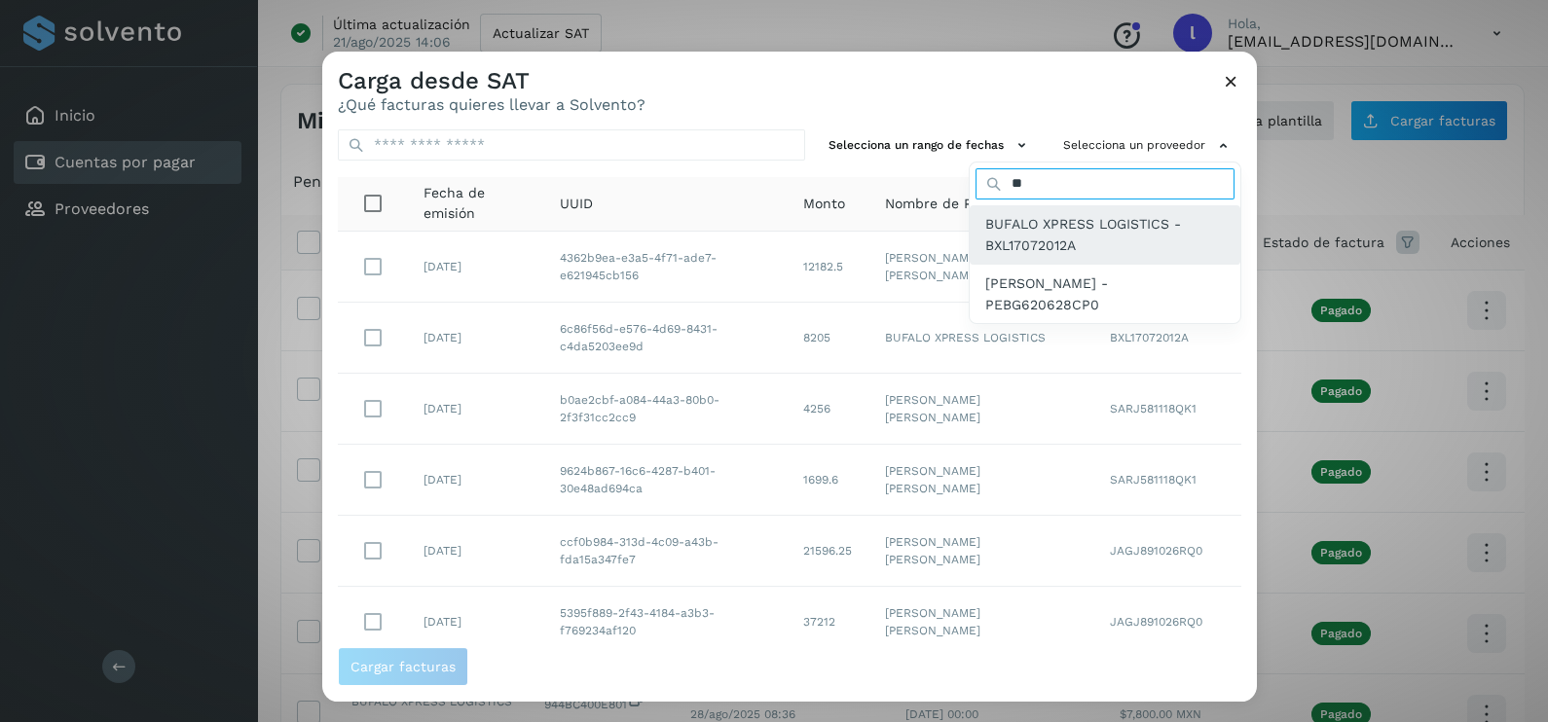
type input "**"
click at [1035, 231] on span "BUFALO XPRESS LOGISTICS - BXL17072012A" at bounding box center [1104, 235] width 239 height 44
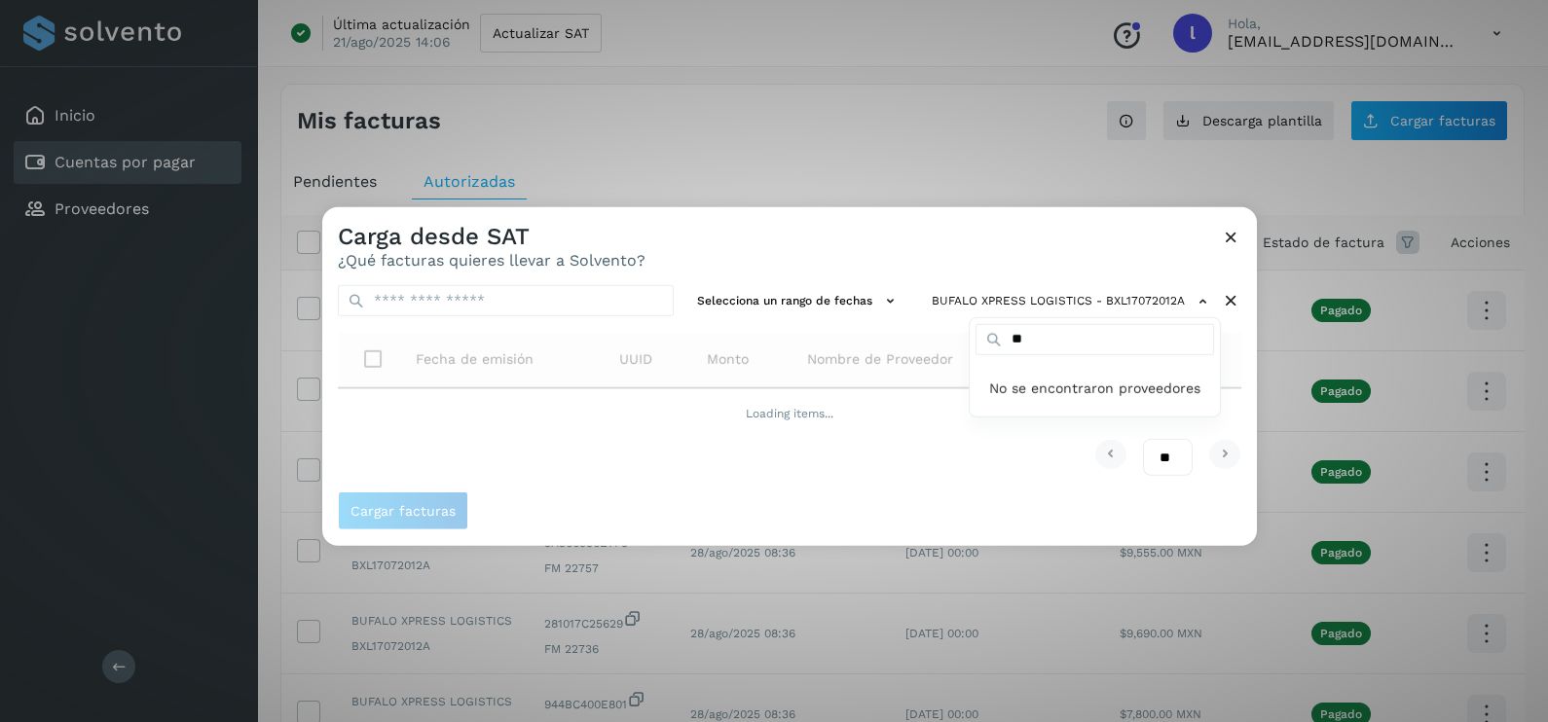
click at [864, 249] on div at bounding box center [1096, 568] width 1548 height 722
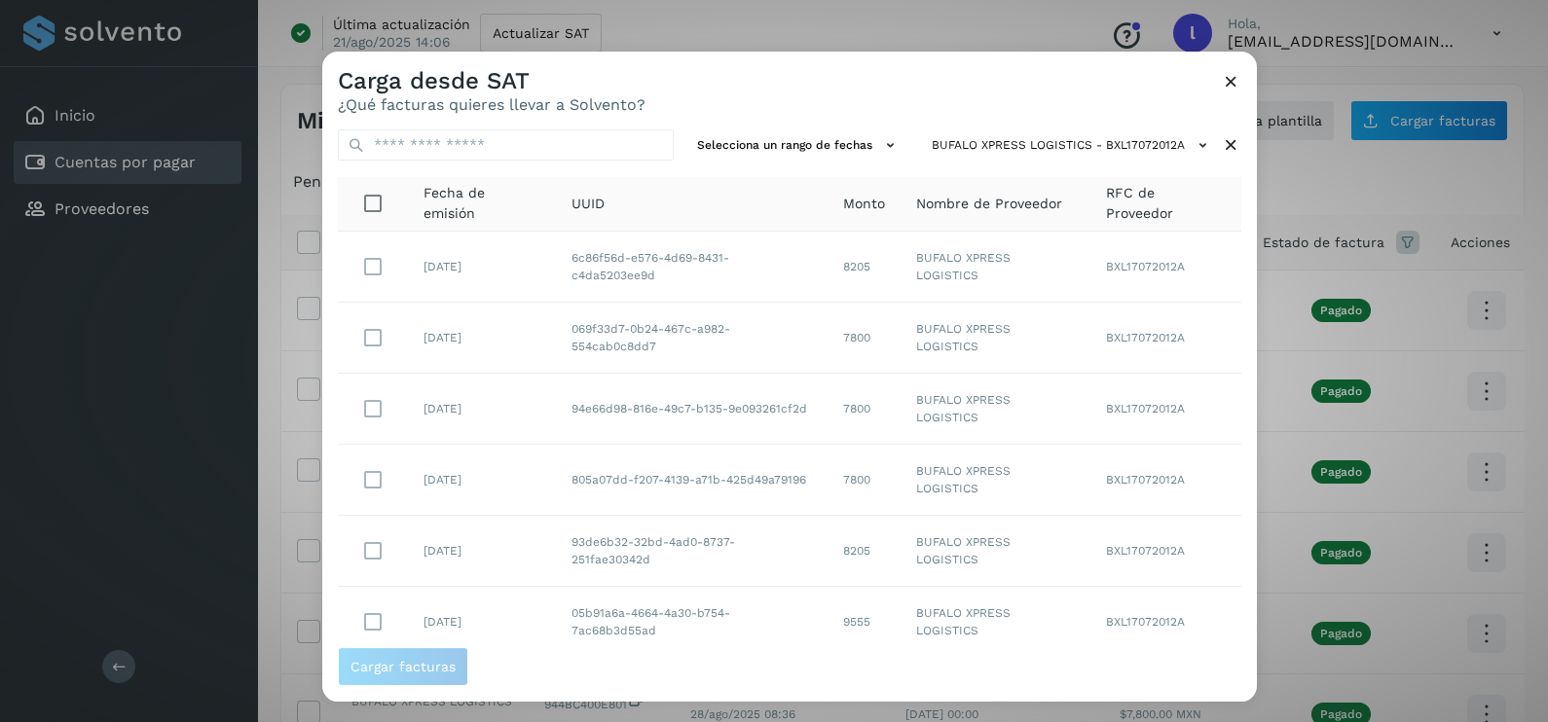
scroll to position [345, 0]
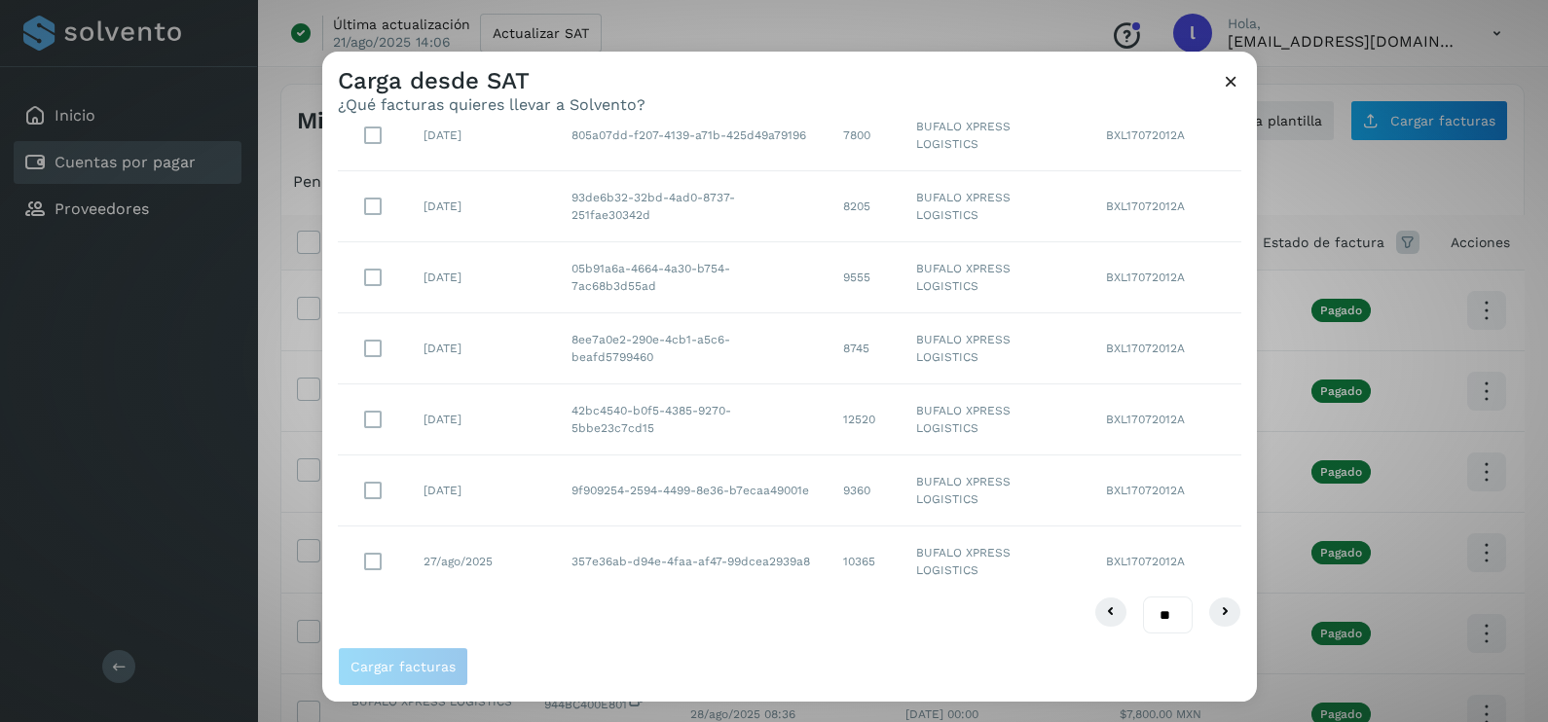
click at [1143, 614] on select "** ** **" at bounding box center [1168, 616] width 50 height 38
select select "**"
click at [1143, 597] on select "** ** **" at bounding box center [1168, 616] width 50 height 38
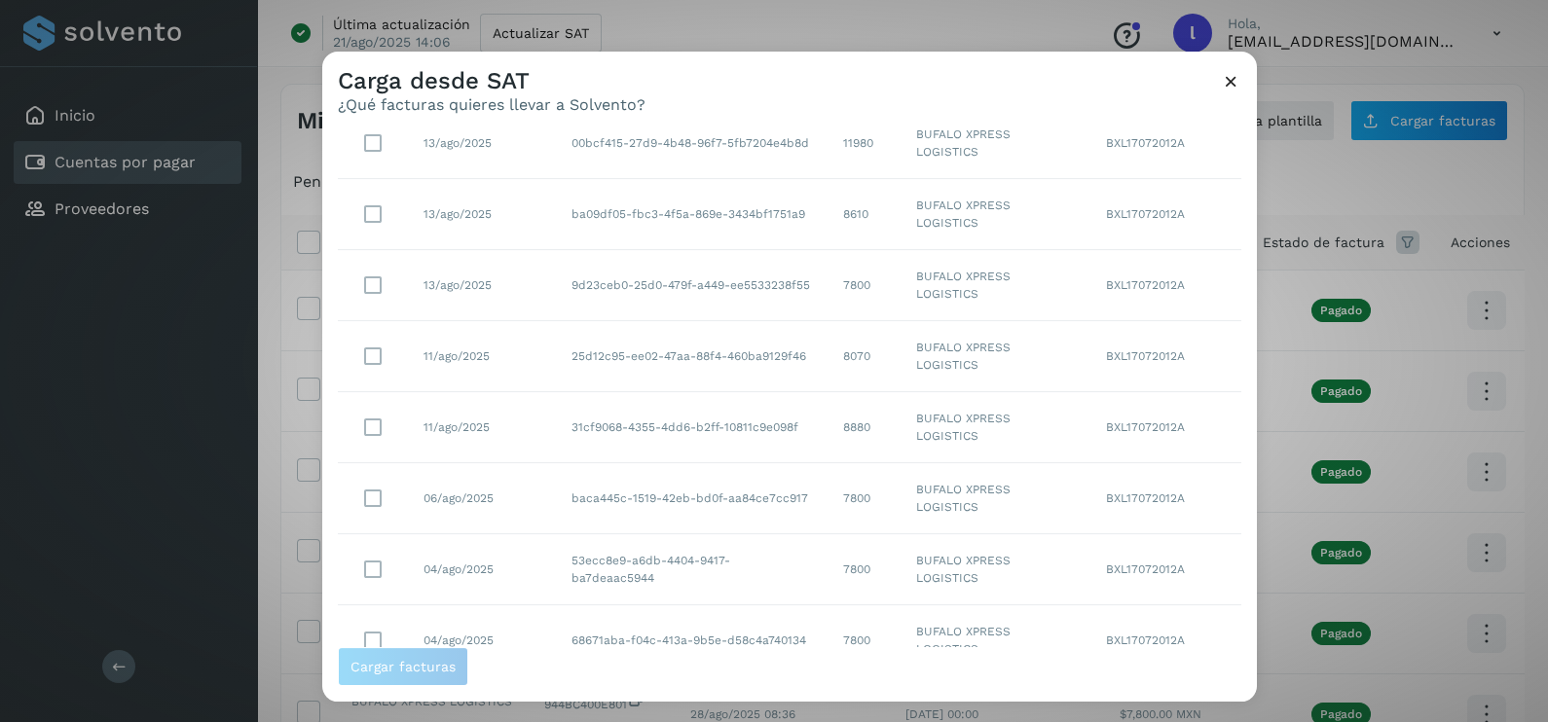
scroll to position [1903, 0]
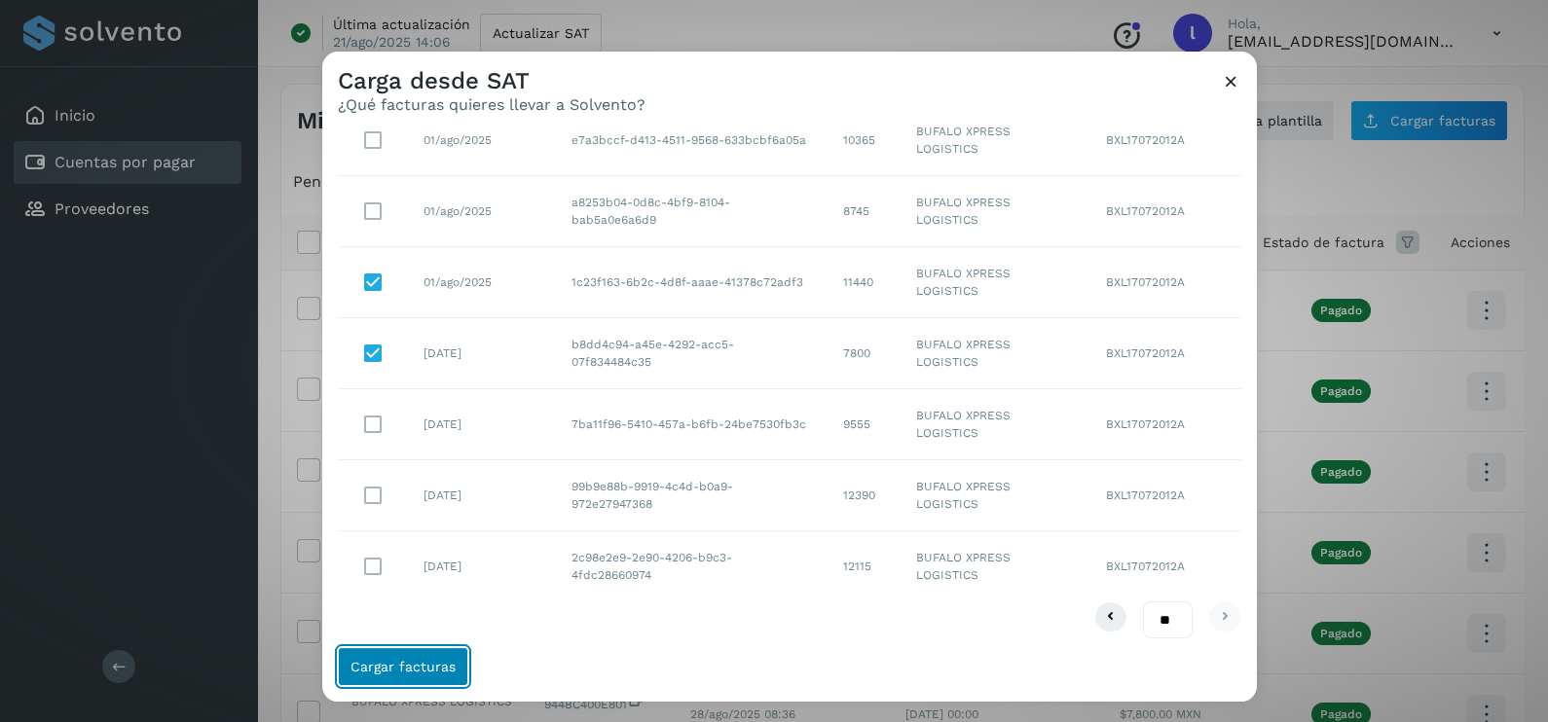
click at [411, 677] on button "Cargar facturas" at bounding box center [403, 666] width 130 height 39
click at [383, 676] on button "Cargar facturas" at bounding box center [403, 666] width 130 height 39
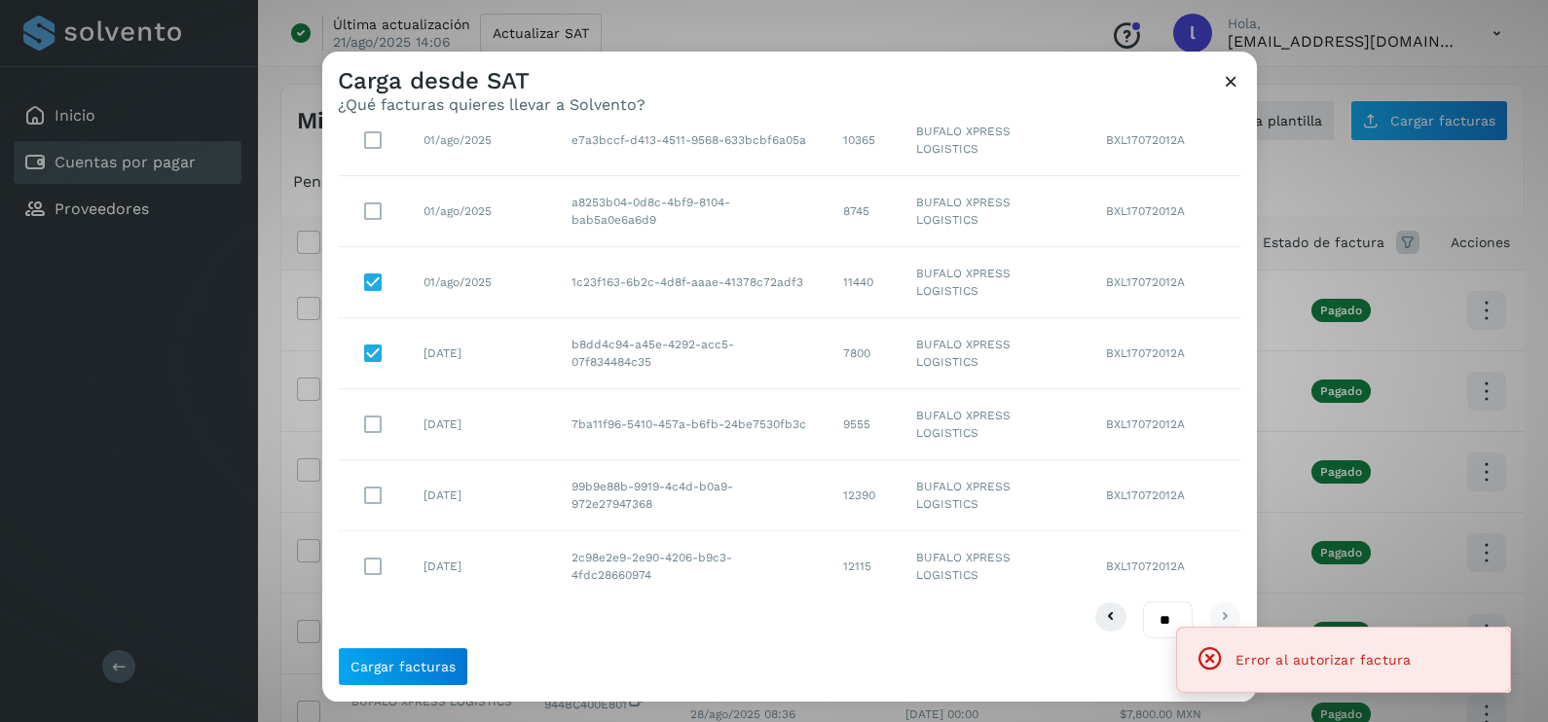
click at [1224, 86] on icon at bounding box center [1231, 81] width 20 height 20
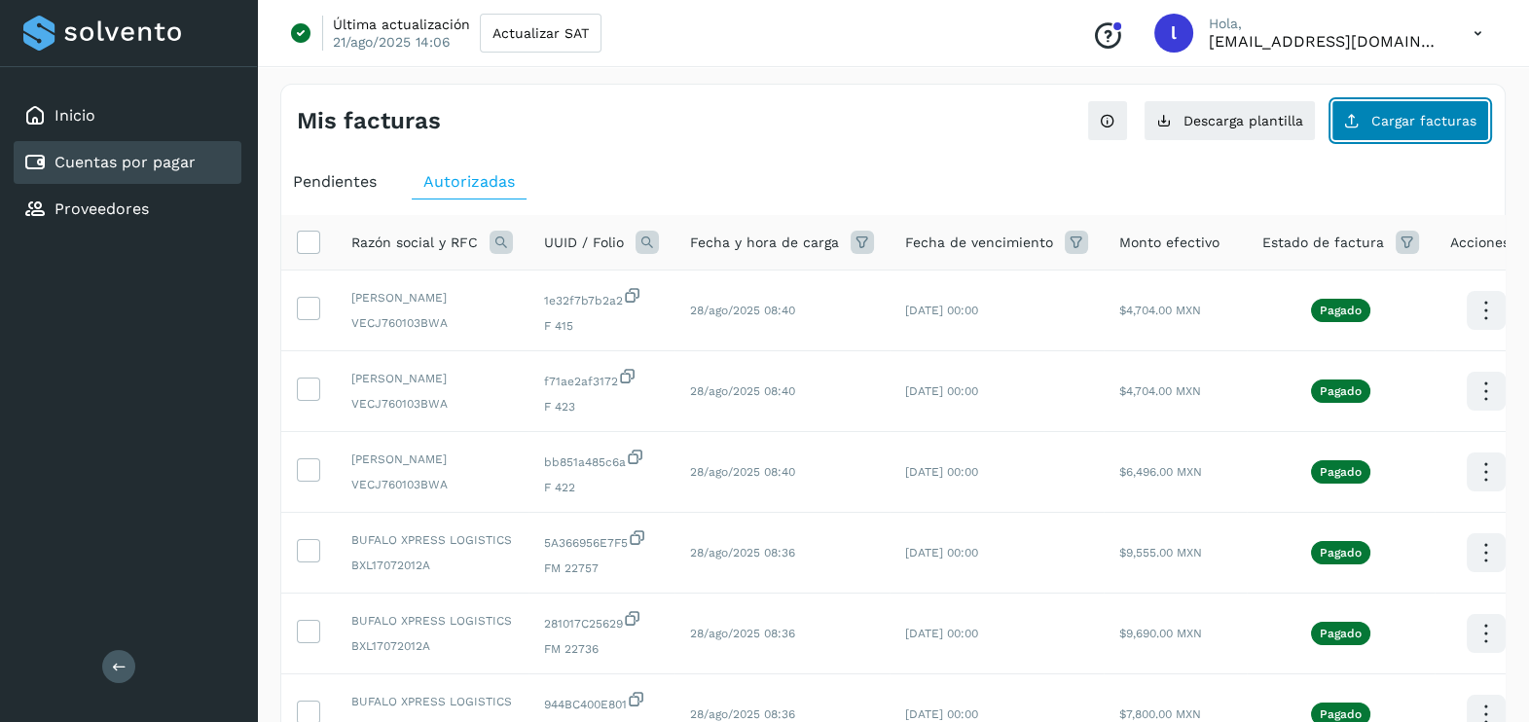
click at [1376, 136] on button "Cargar facturas" at bounding box center [1411, 120] width 158 height 41
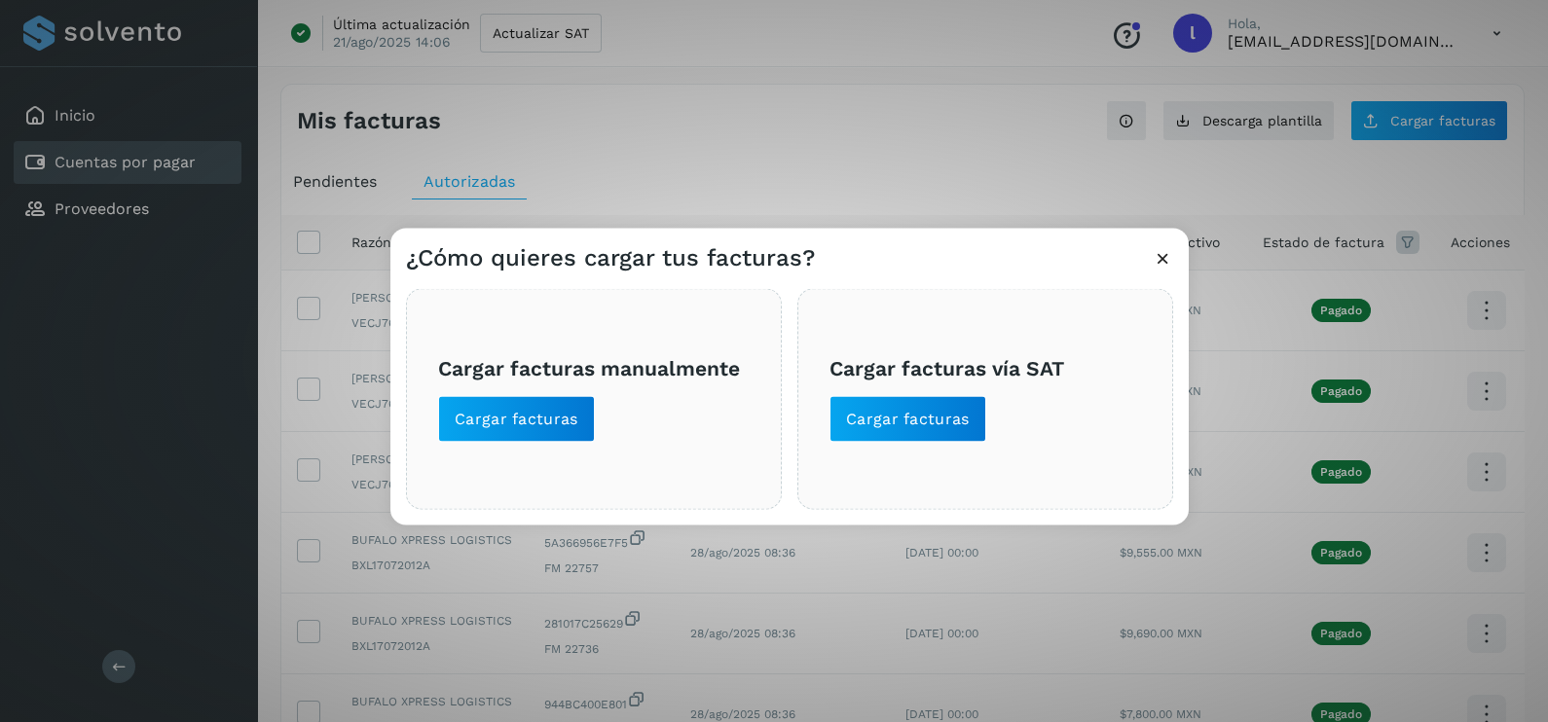
click at [898, 389] on span "Cargar facturas vía SAT Cargar facturas" at bounding box center [985, 398] width 312 height 87
click at [868, 415] on span "Cargar facturas" at bounding box center [908, 419] width 124 height 21
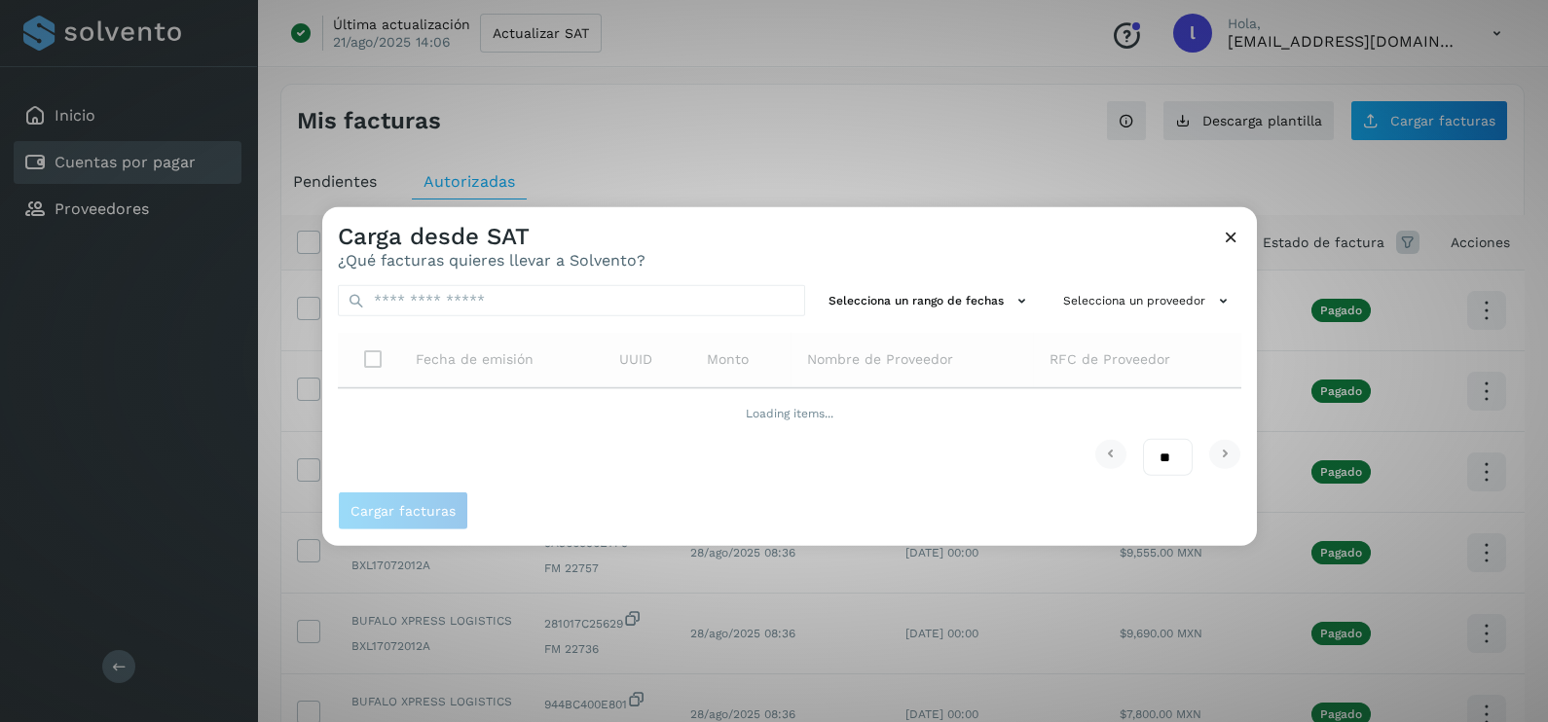
click at [1142, 262] on div "Carga desde SAT ¿Qué facturas quieres llevar a Solvento?" at bounding box center [789, 238] width 935 height 62
click at [1108, 312] on button "Selecciona un proveedor" at bounding box center [1148, 301] width 186 height 32
click at [1080, 339] on input "text" at bounding box center [1115, 339] width 238 height 31
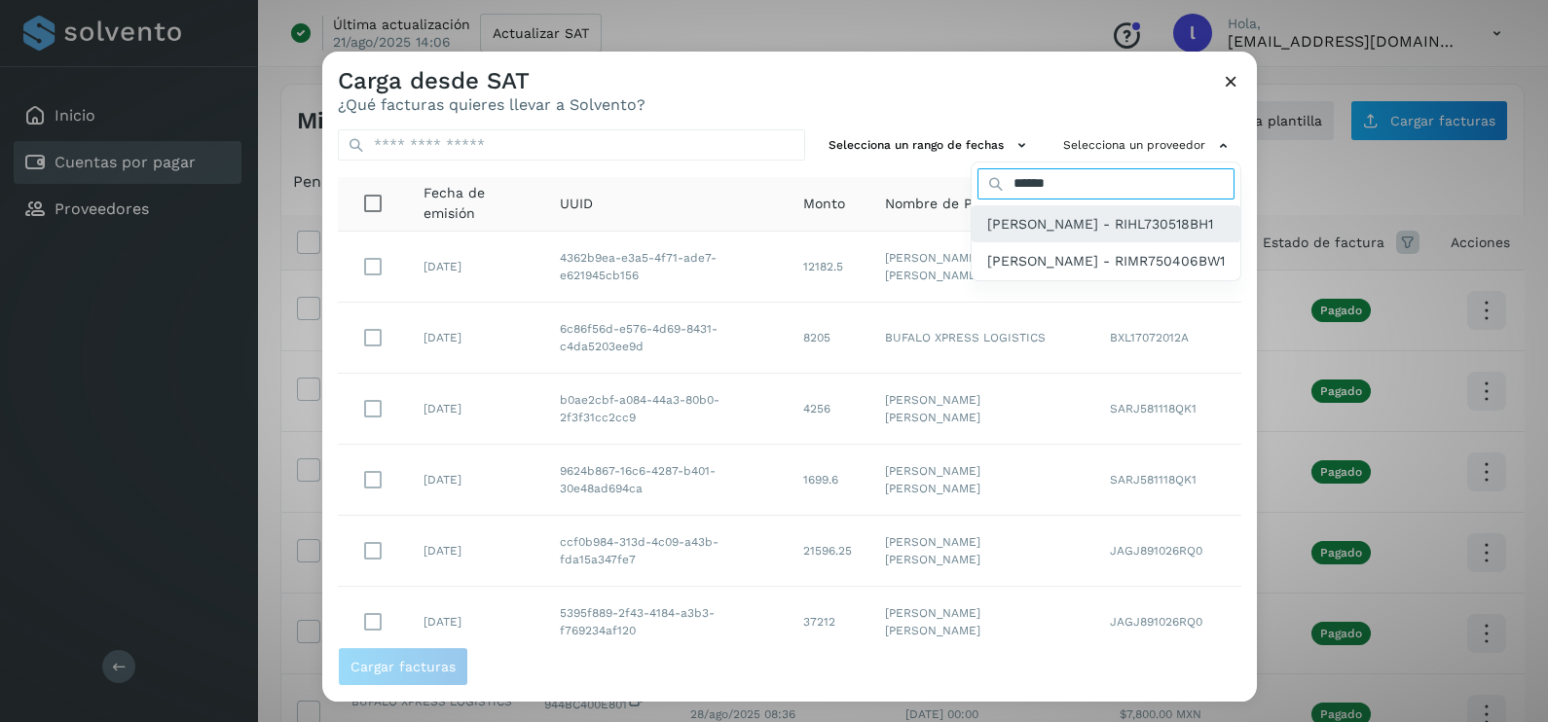
type input "******"
click at [1069, 210] on div "LUIS RIVERA HERNANDEZ - RIHL730518BH1" at bounding box center [1106, 223] width 269 height 37
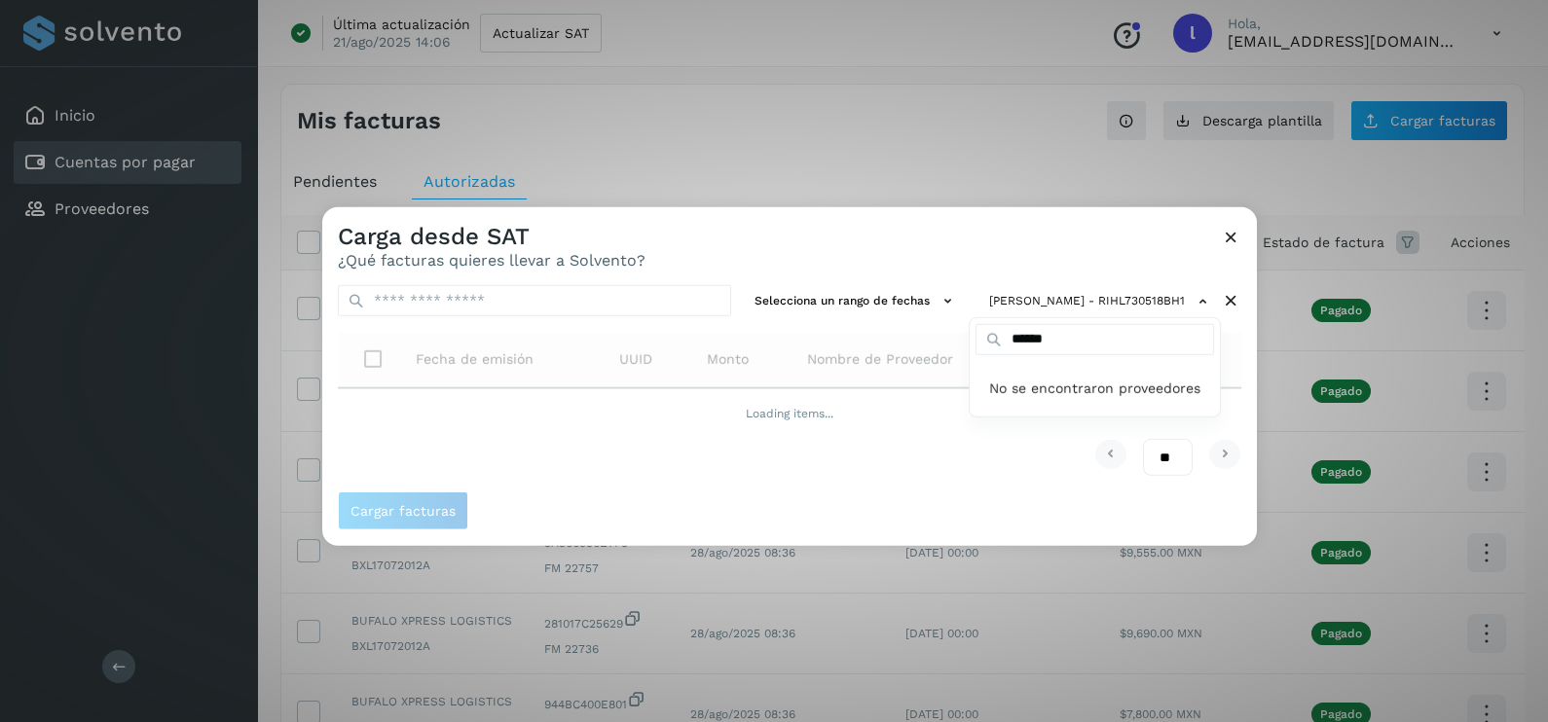
click at [813, 253] on div at bounding box center [1096, 568] width 1548 height 722
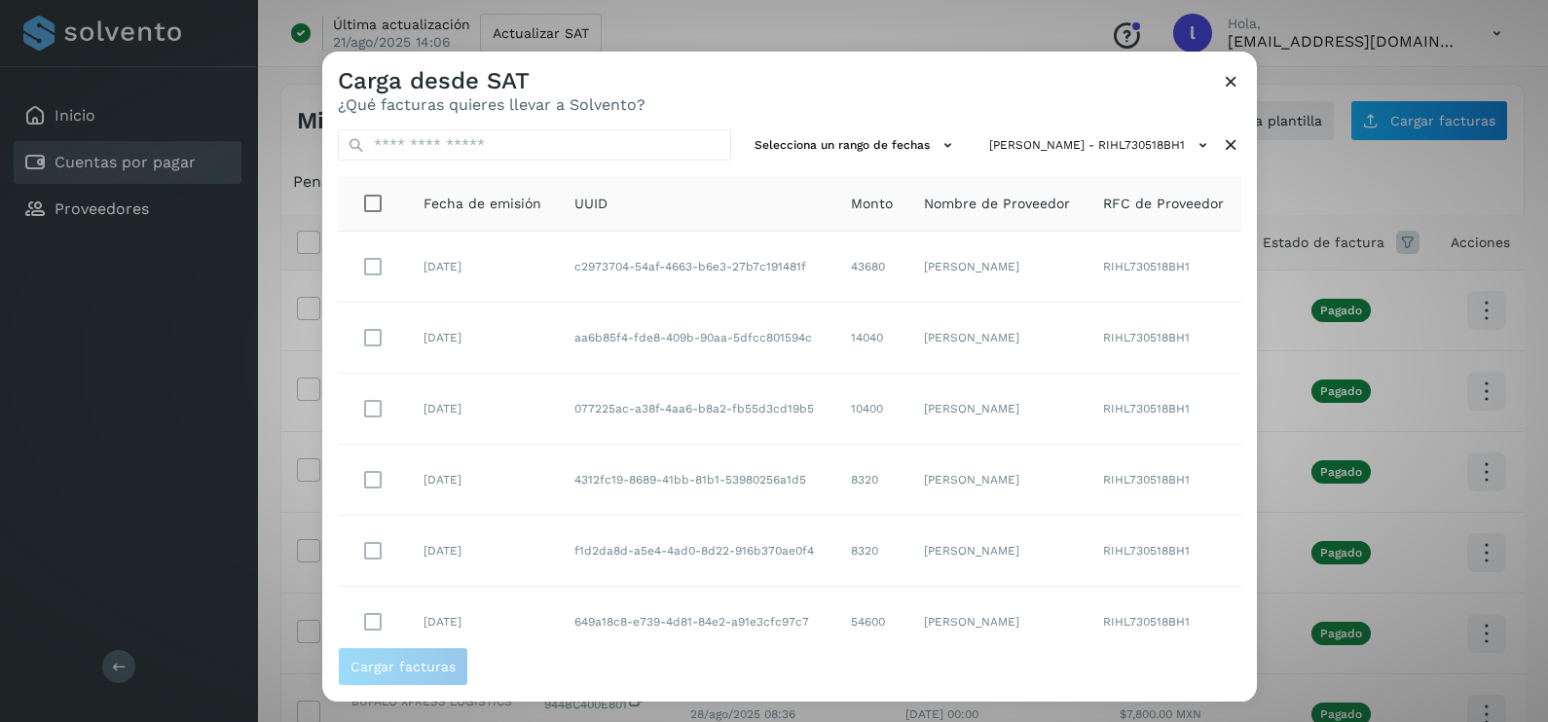
scroll to position [345, 0]
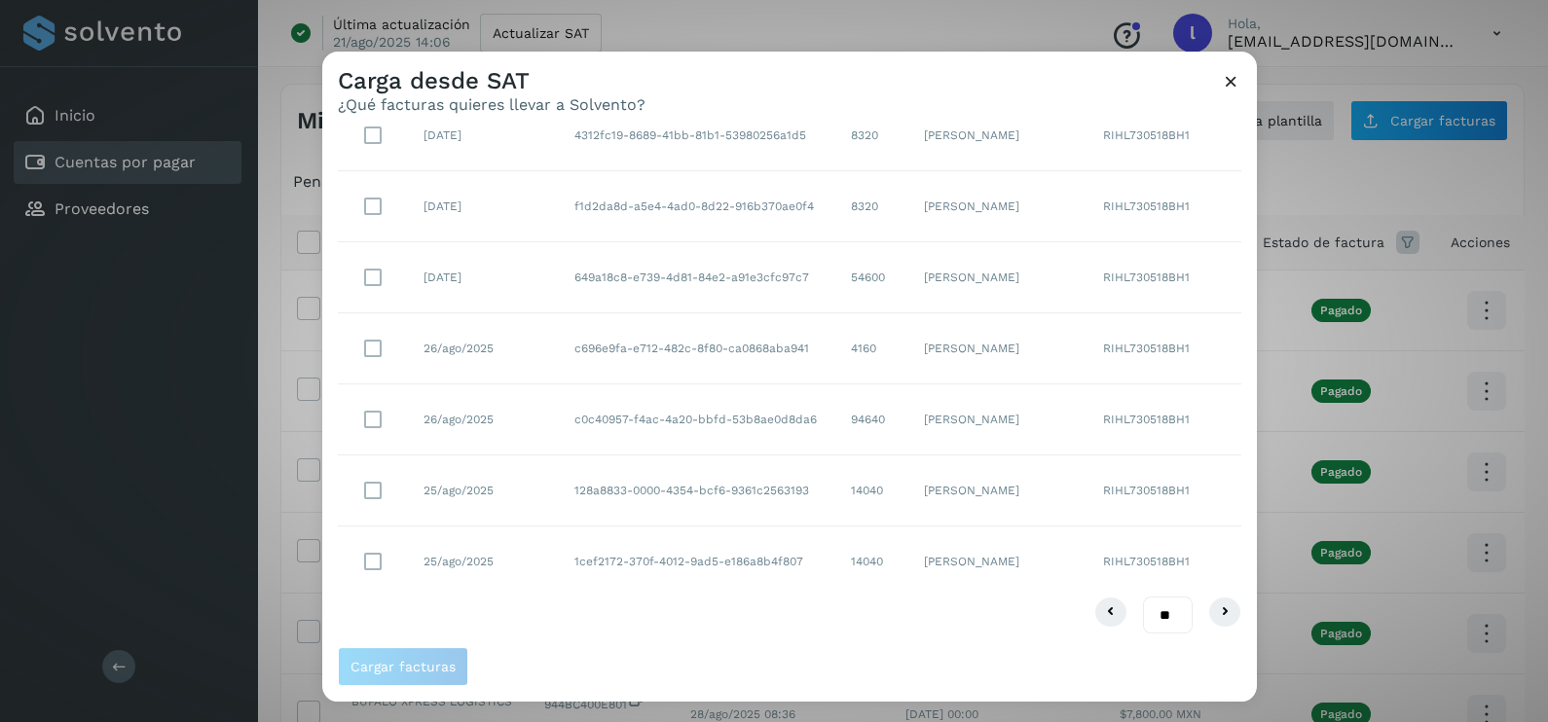
click at [1154, 618] on select "** ** **" at bounding box center [1168, 616] width 50 height 38
select select "**"
click at [1143, 597] on select "** ** **" at bounding box center [1168, 616] width 50 height 38
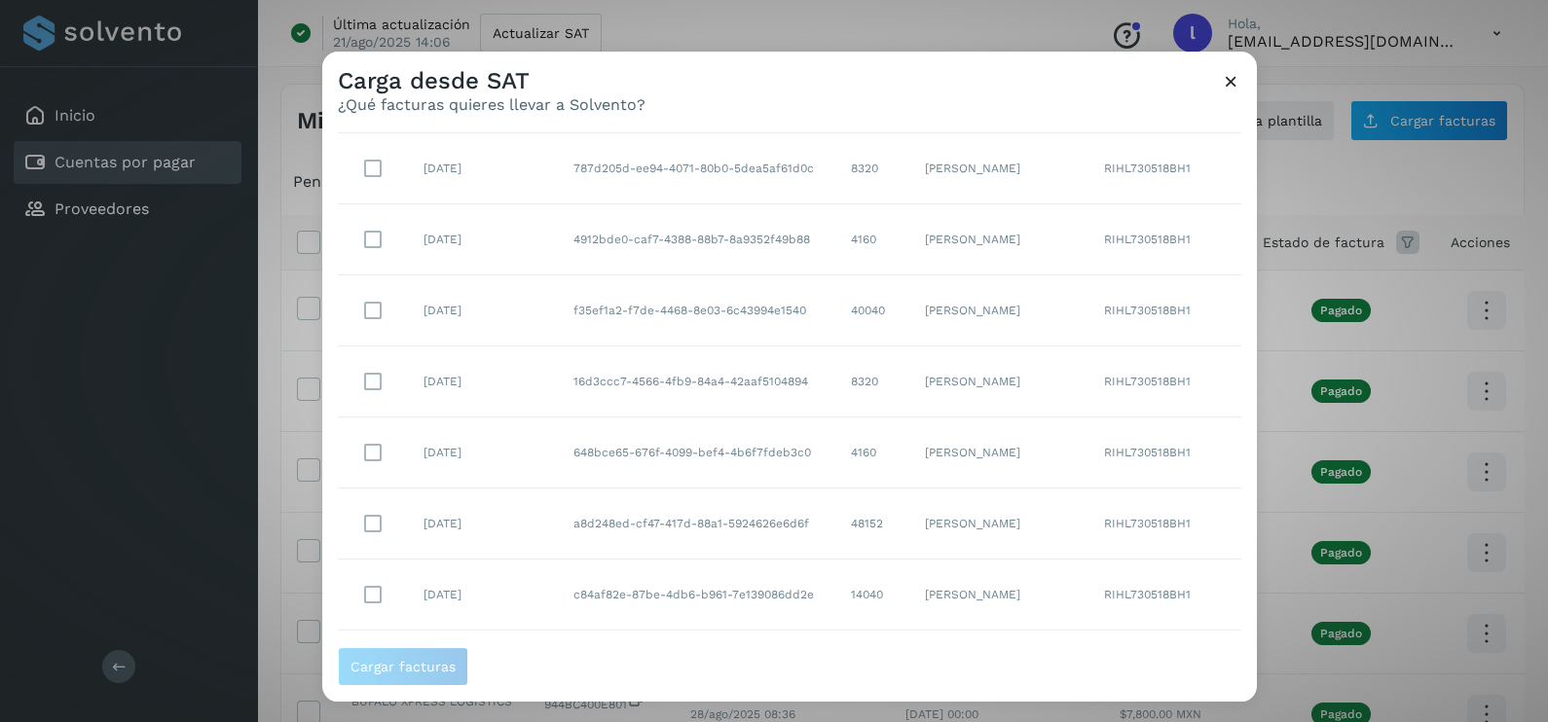
scroll to position [3179, 0]
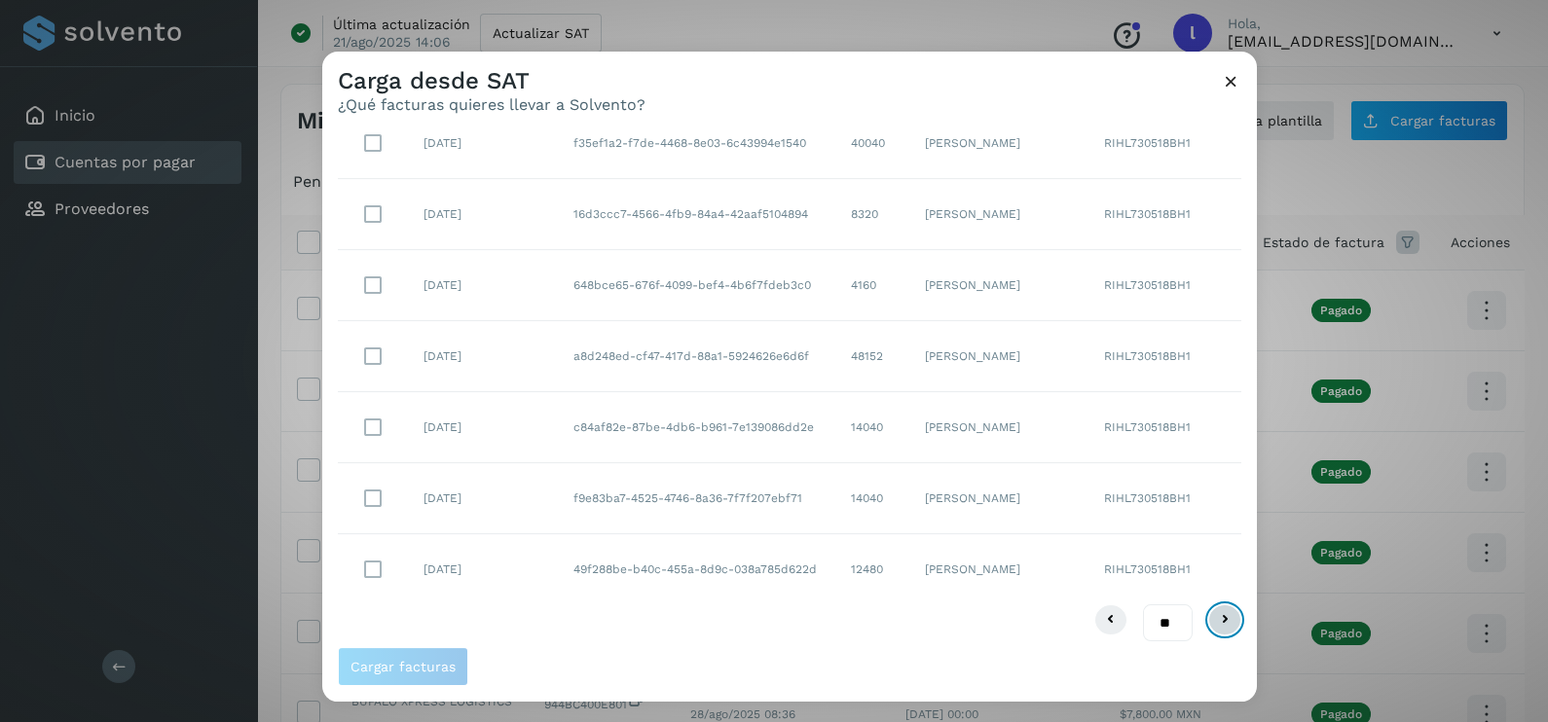
click at [1213, 608] on icon at bounding box center [1224, 619] width 23 height 23
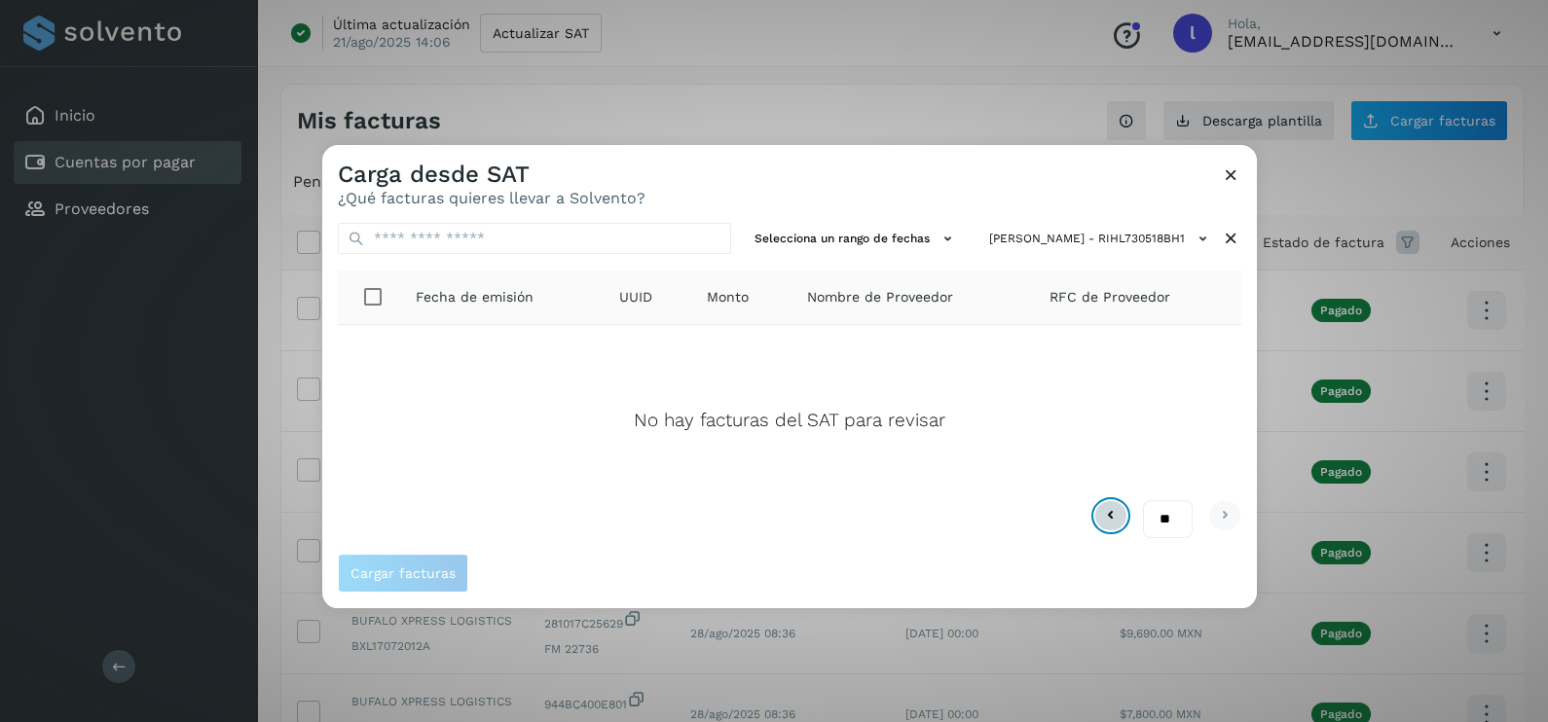
click at [1099, 511] on icon at bounding box center [1110, 515] width 23 height 23
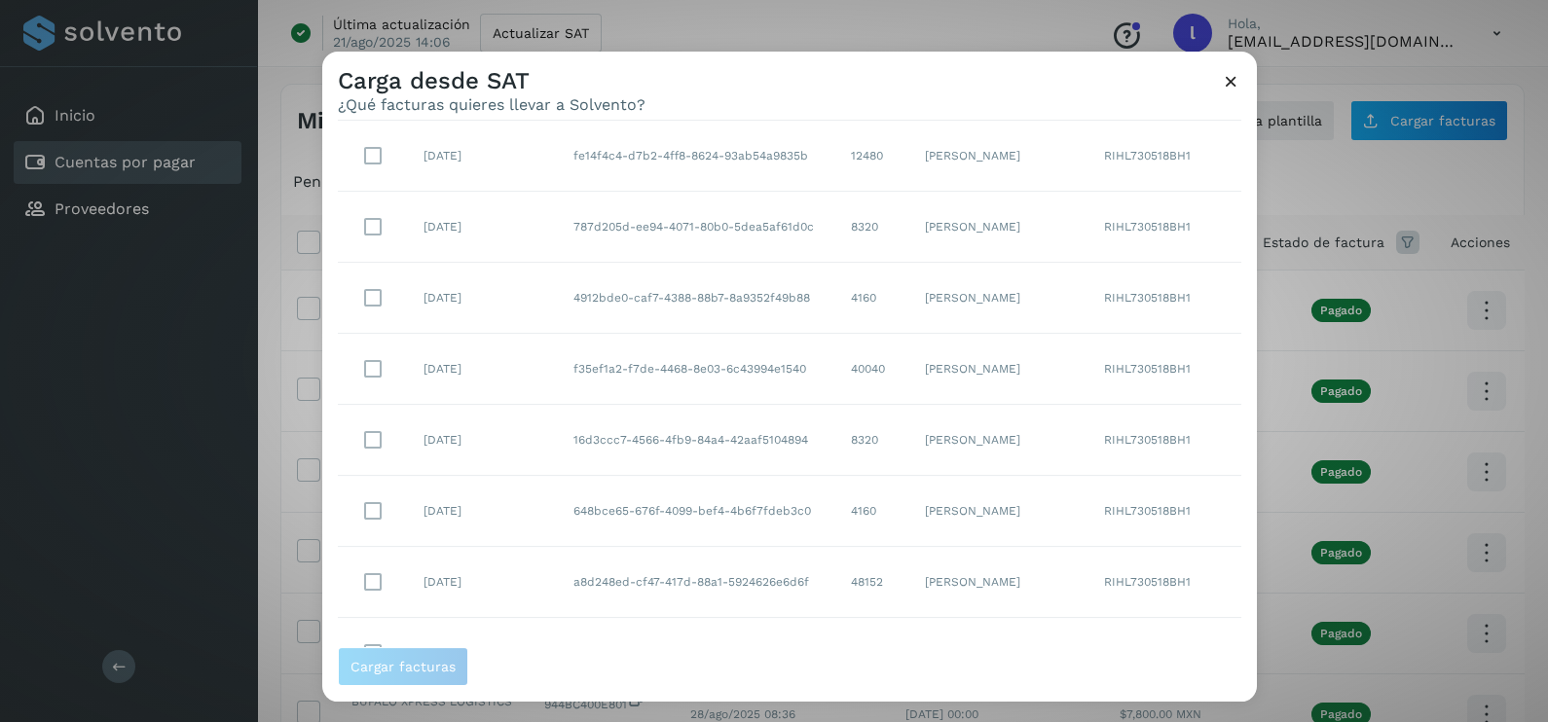
scroll to position [3179, 0]
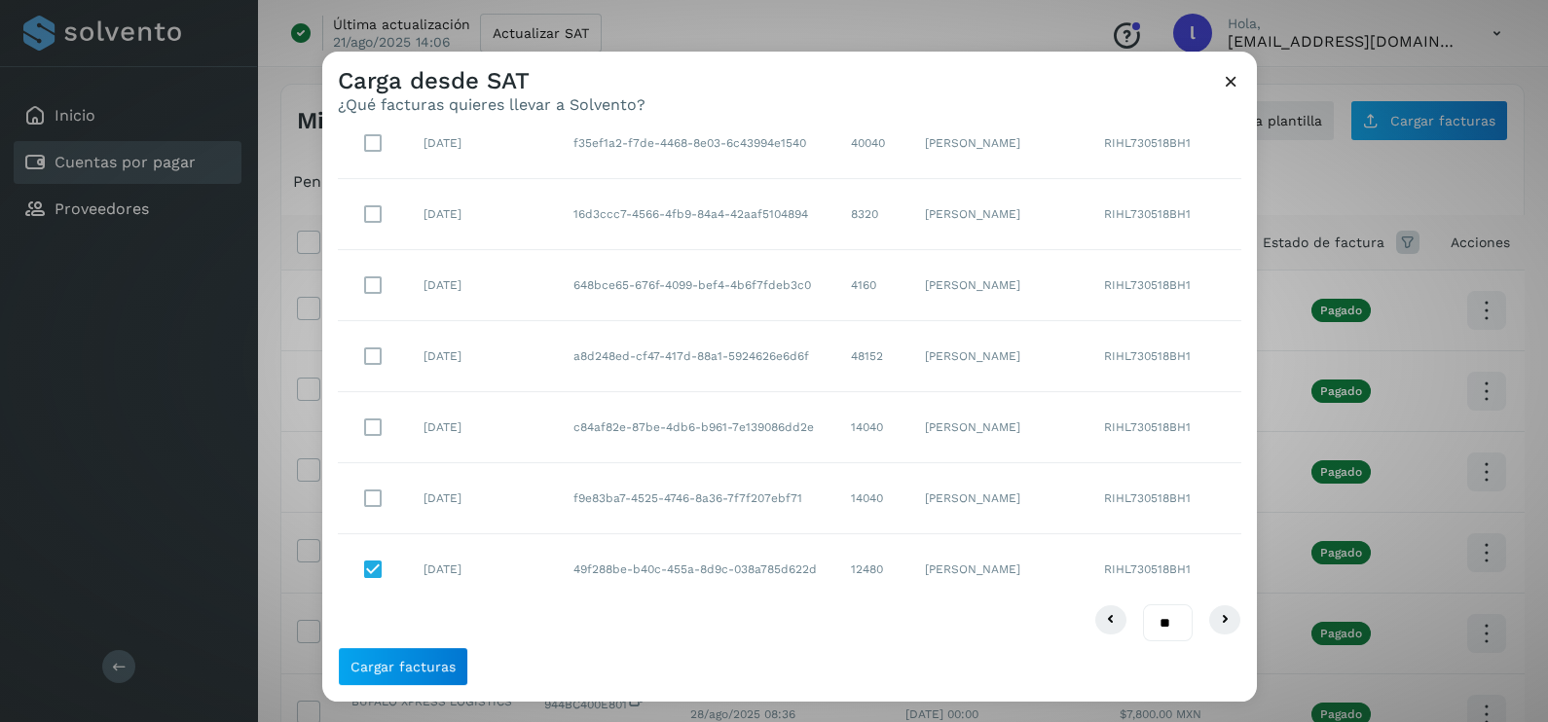
click at [363, 515] on td at bounding box center [373, 498] width 70 height 71
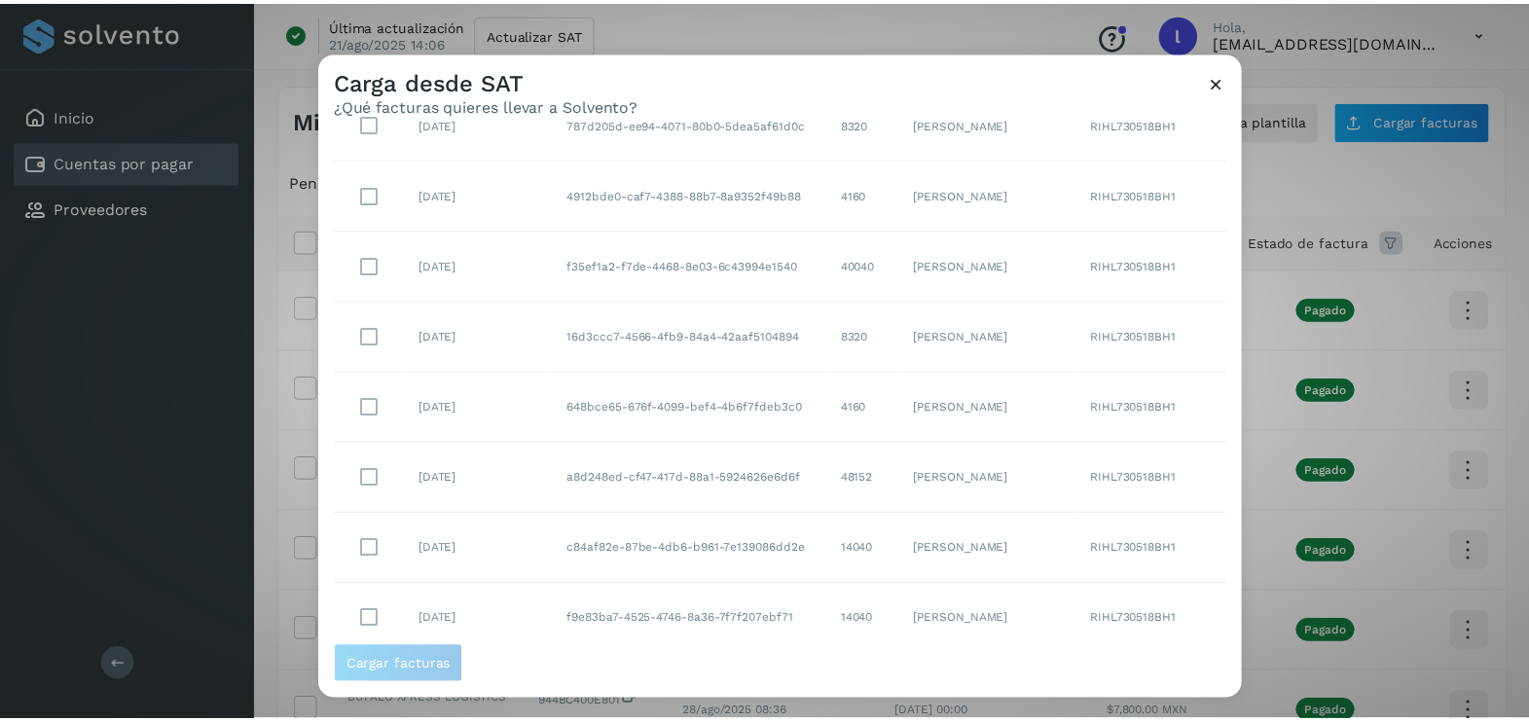
scroll to position [3067, 0]
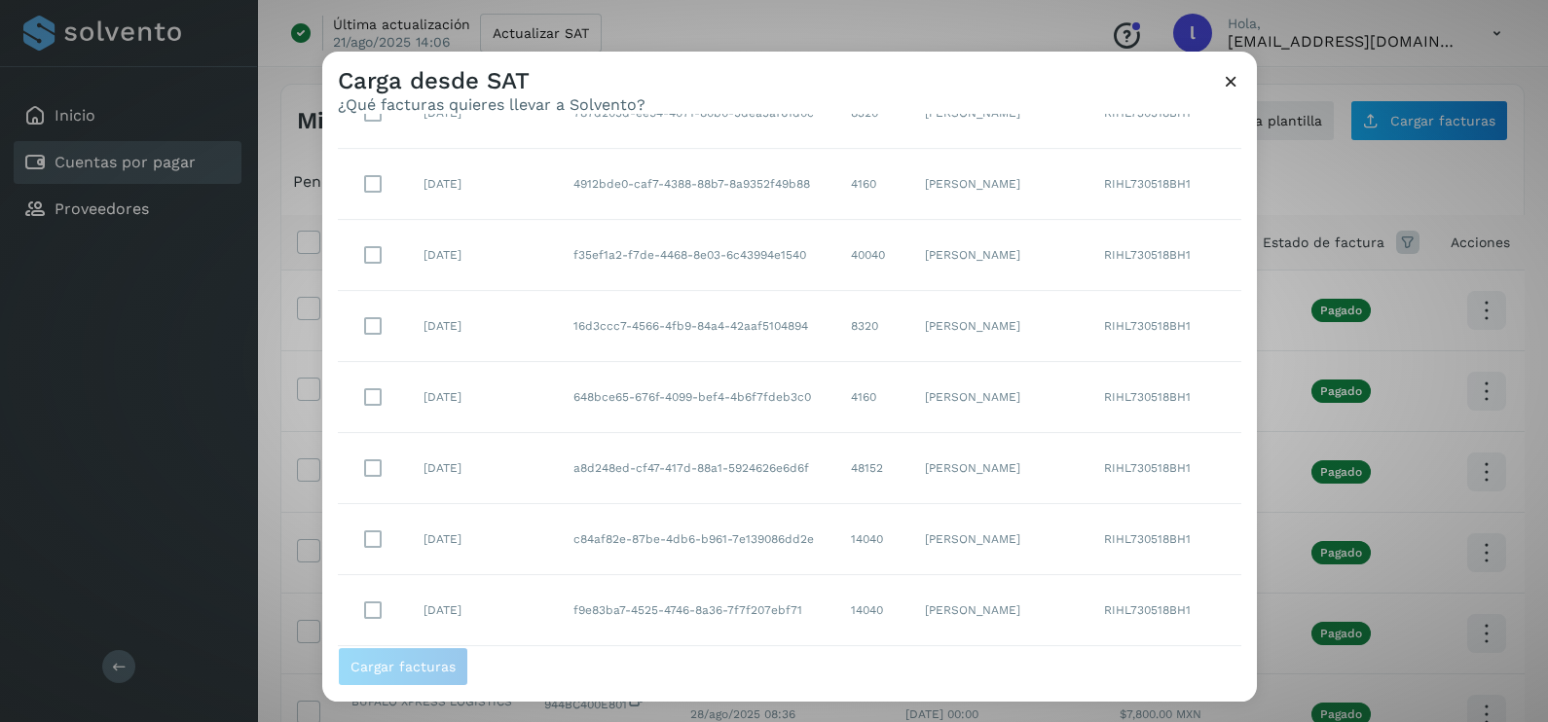
click at [1230, 82] on icon at bounding box center [1231, 81] width 20 height 20
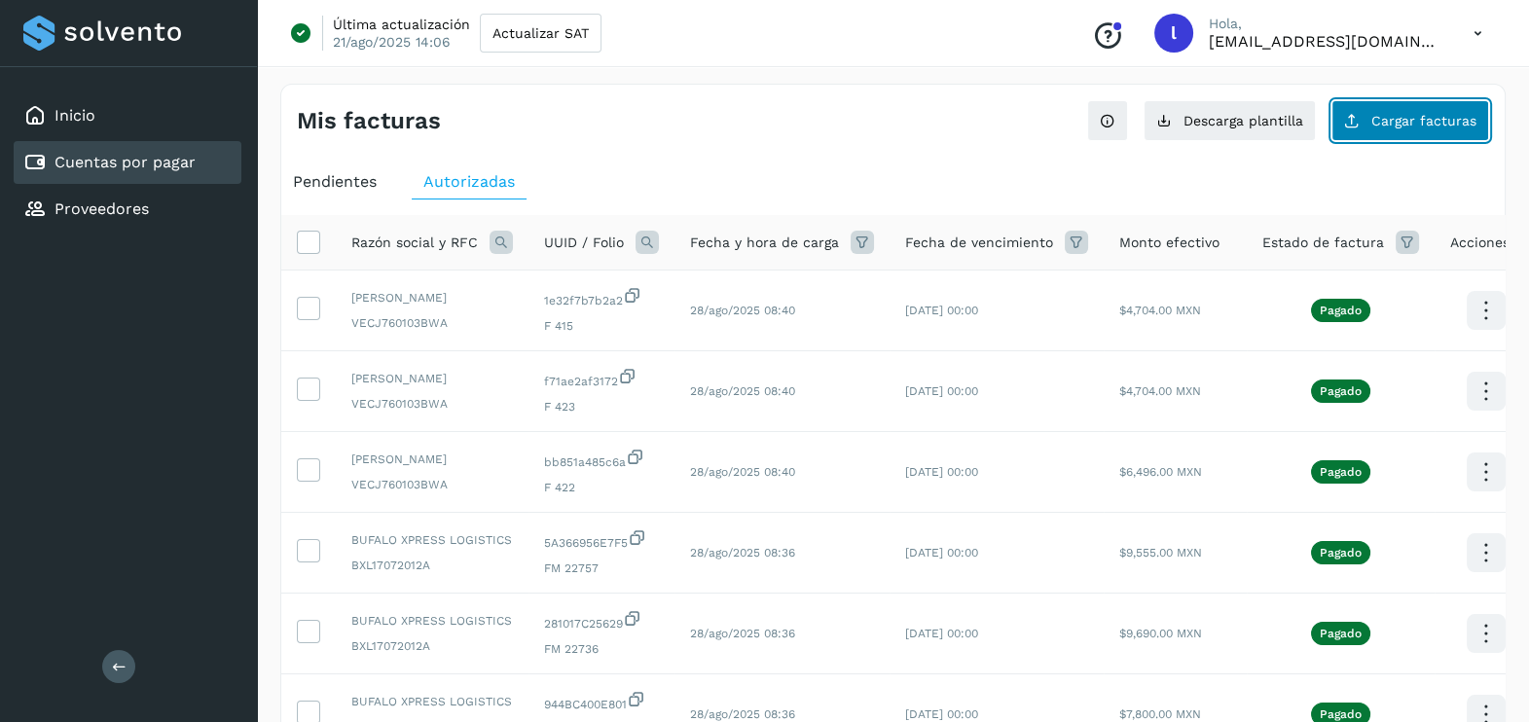
click at [1373, 112] on button "Cargar facturas" at bounding box center [1411, 120] width 158 height 41
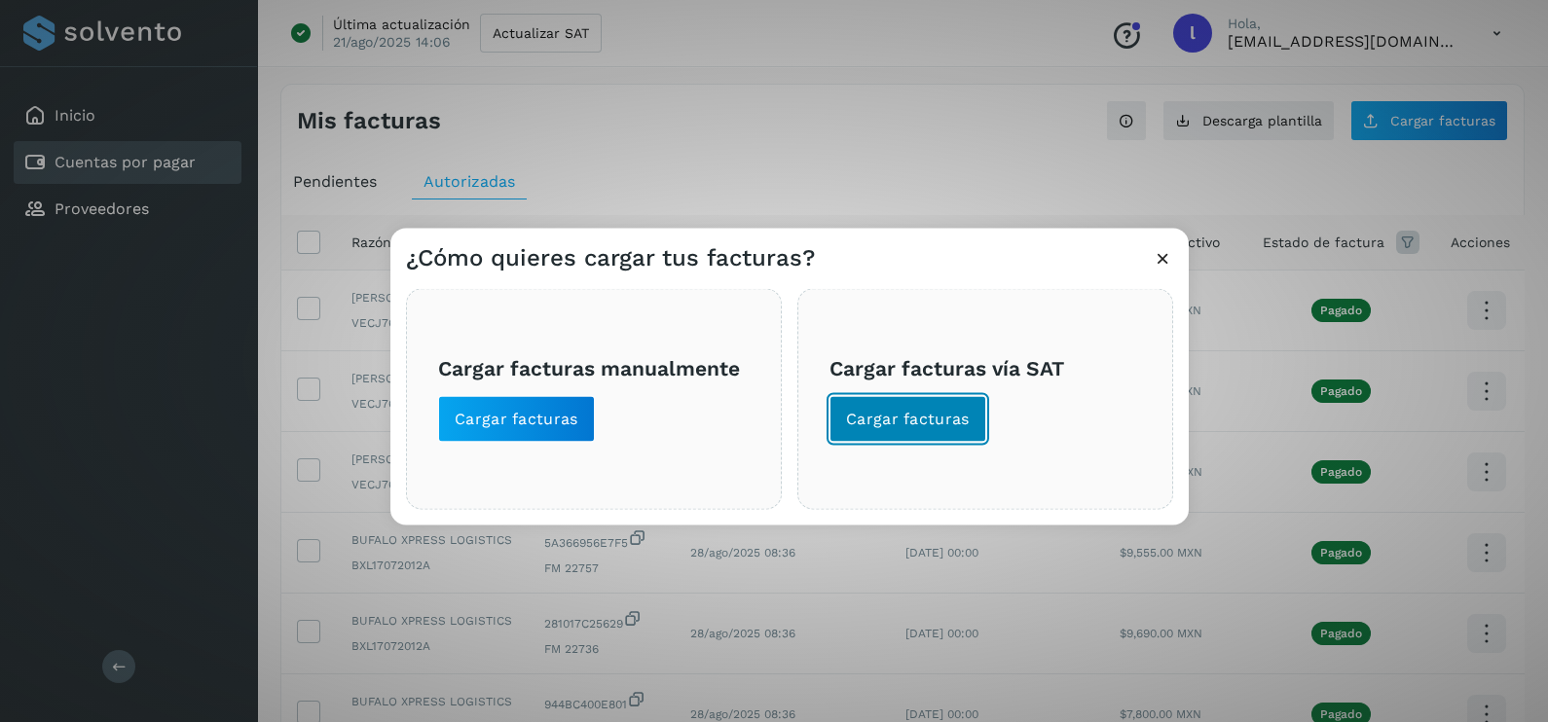
click at [920, 421] on span "Cargar facturas" at bounding box center [908, 419] width 124 height 21
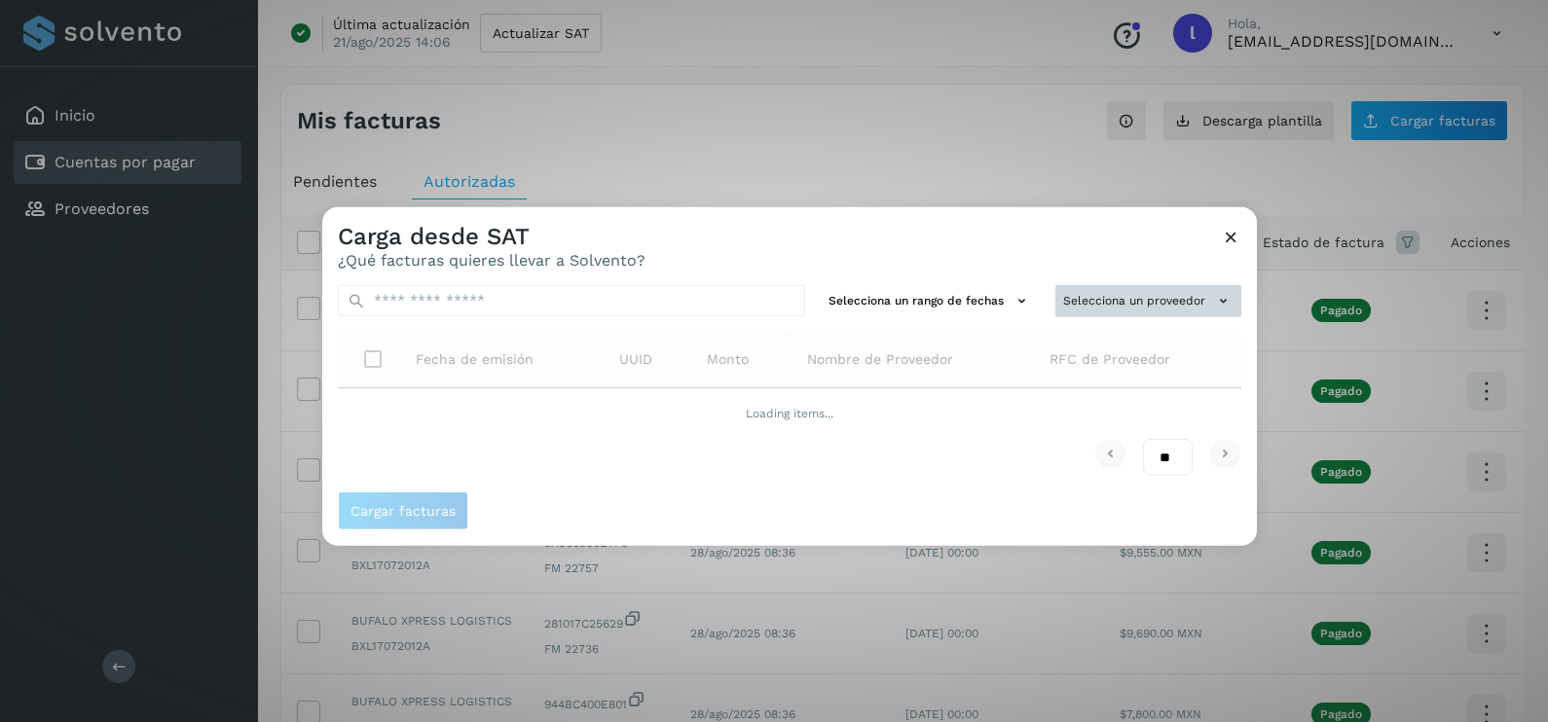
click at [1089, 296] on button "Selecciona un proveedor" at bounding box center [1148, 301] width 186 height 32
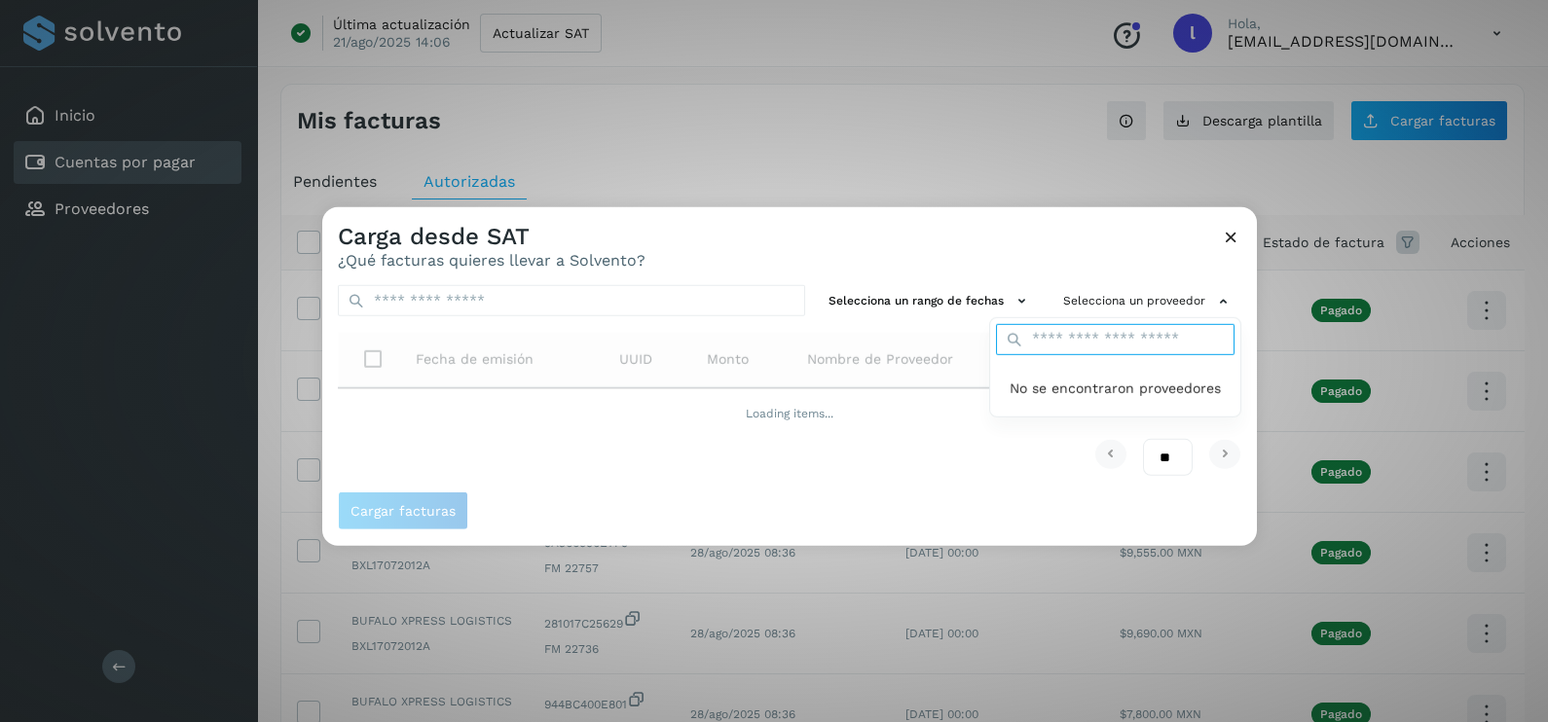
click at [1097, 339] on input "text" at bounding box center [1115, 339] width 238 height 31
type input "****"
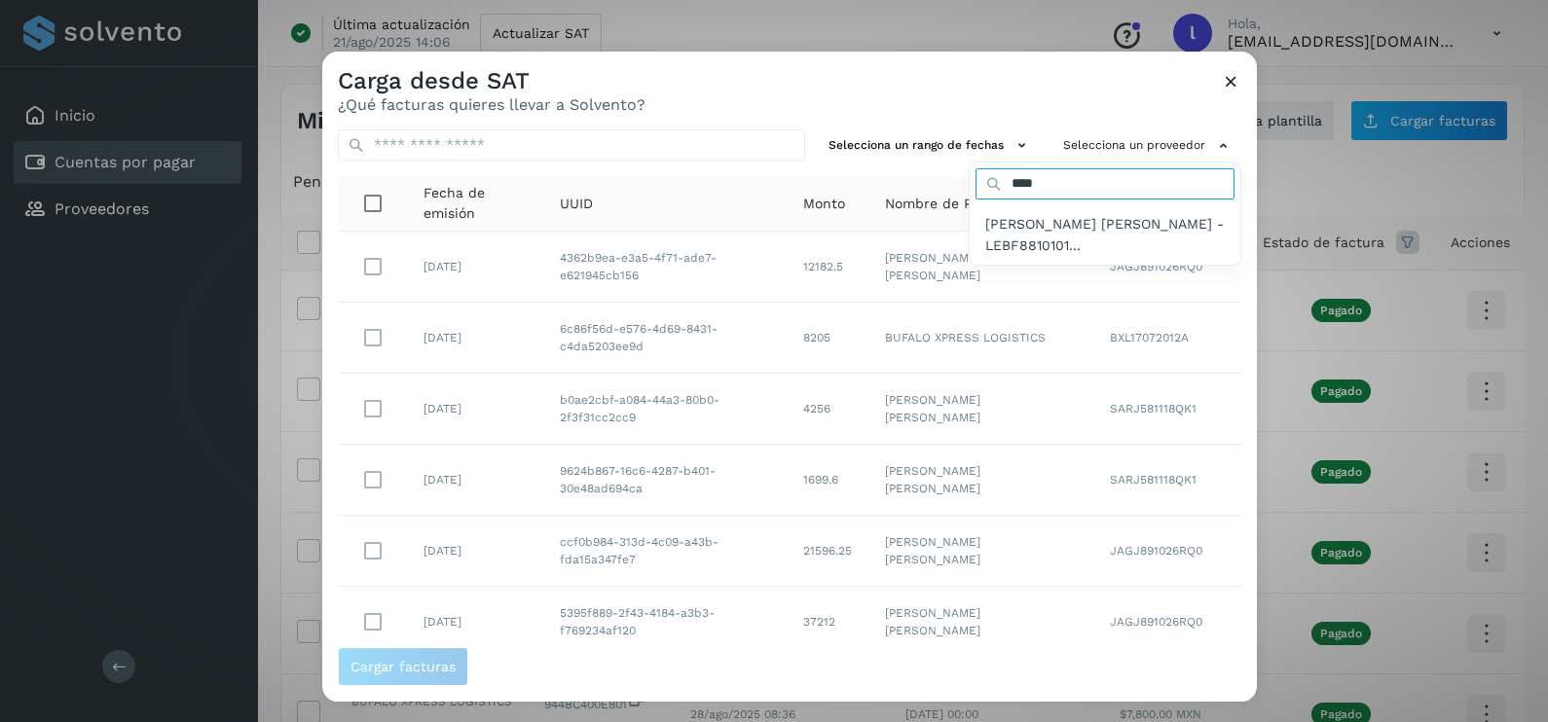
click at [975, 183] on div "****" at bounding box center [1104, 183] width 259 height 31
type input "*"
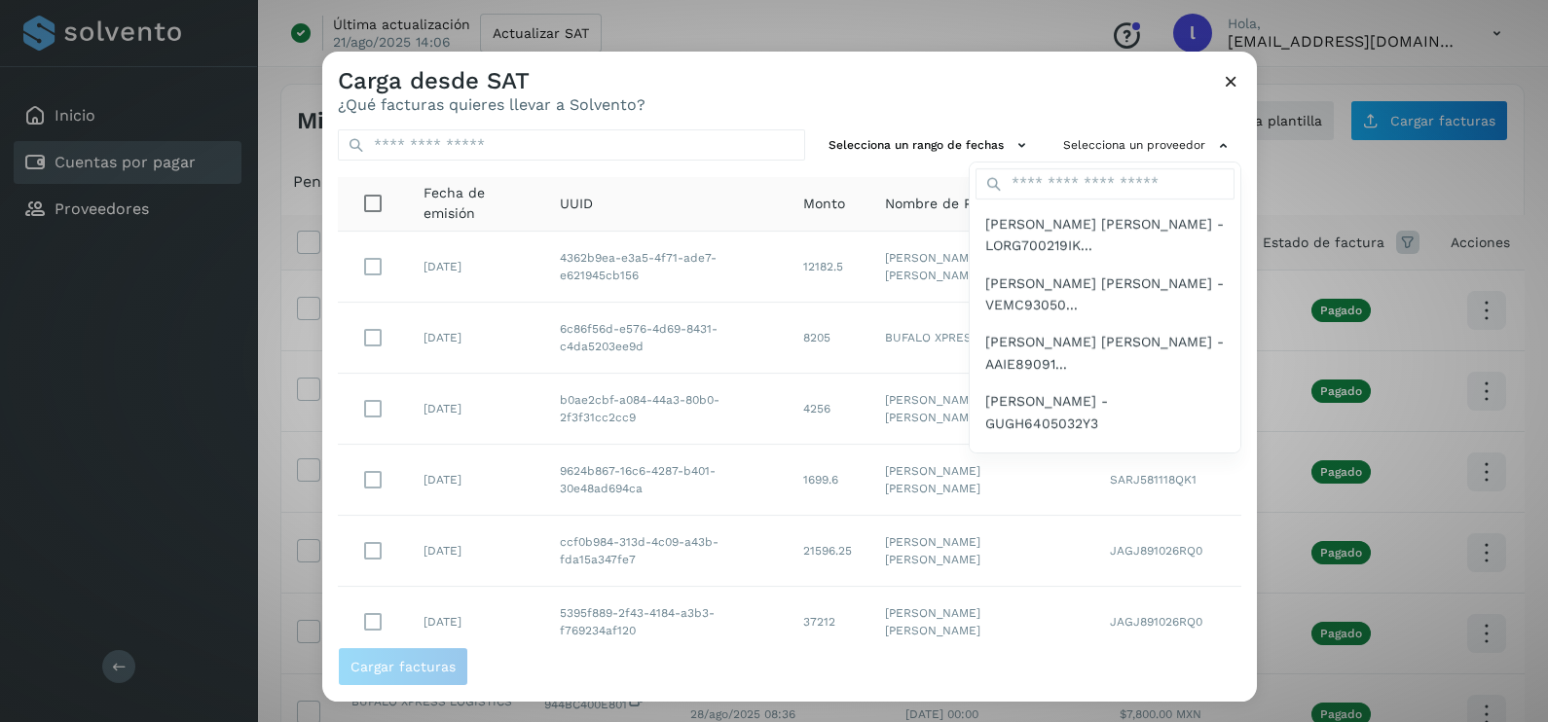
click at [1231, 86] on div at bounding box center [1096, 413] width 1548 height 722
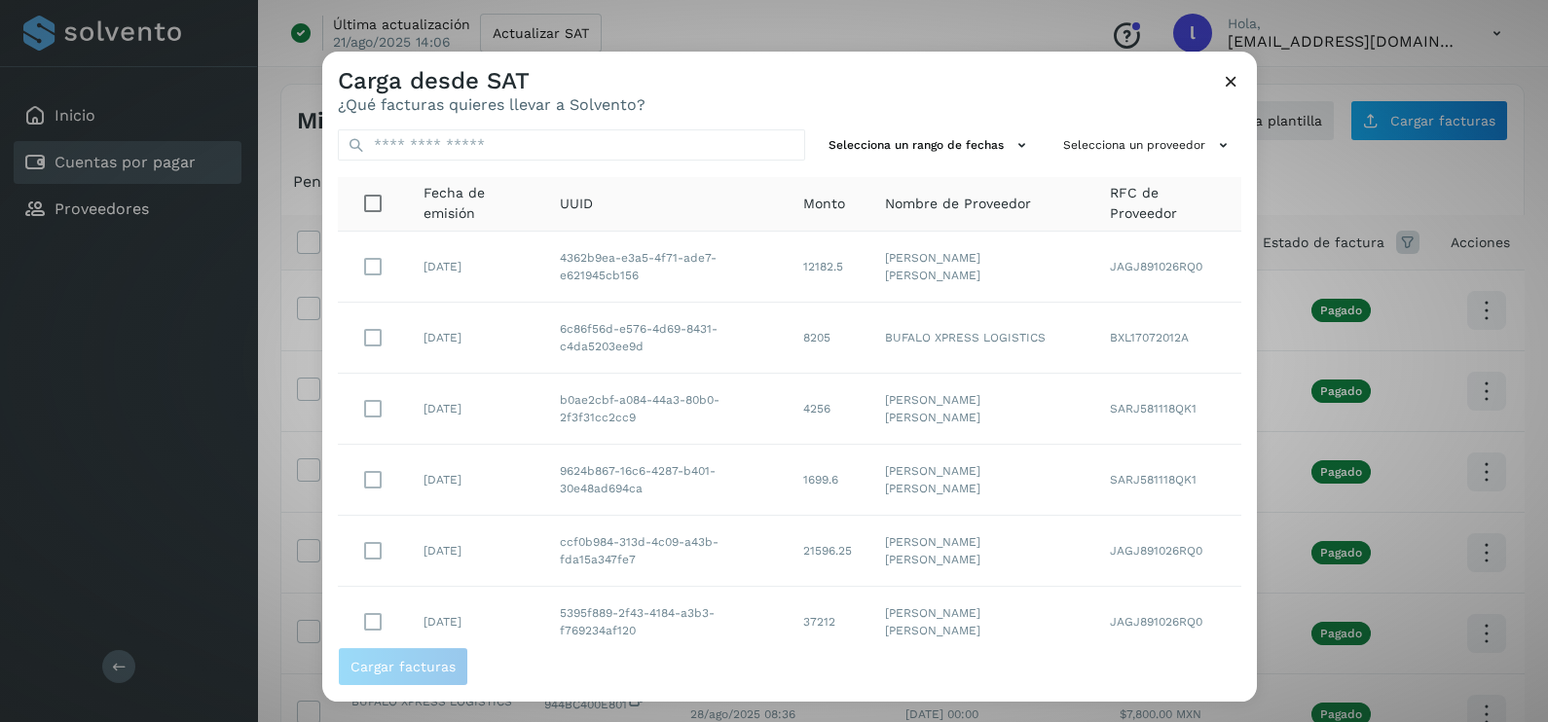
click at [1229, 87] on icon at bounding box center [1231, 81] width 20 height 20
